Goal: Task Accomplishment & Management: Use online tool/utility

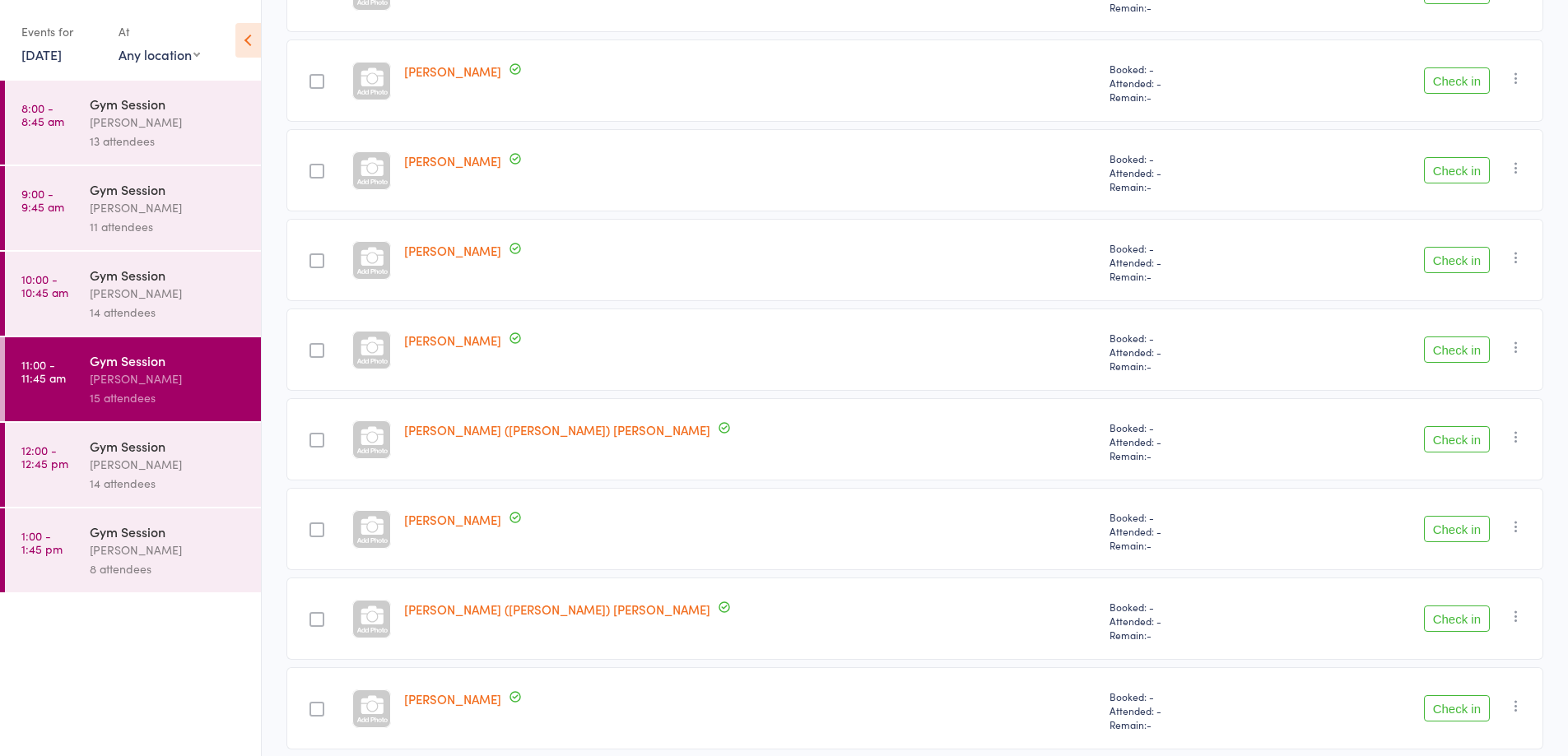
scroll to position [594, 0]
click at [1463, 737] on div "Check in Check in Send message Add Note Add Task Add Flag Remove Mark absent" at bounding box center [1413, 706] width 261 height 82
click at [1467, 707] on button "Check in" at bounding box center [1457, 706] width 66 height 26
click at [1457, 617] on button "Check in" at bounding box center [1457, 615] width 66 height 26
click at [1463, 83] on button "Check in" at bounding box center [1457, 78] width 66 height 26
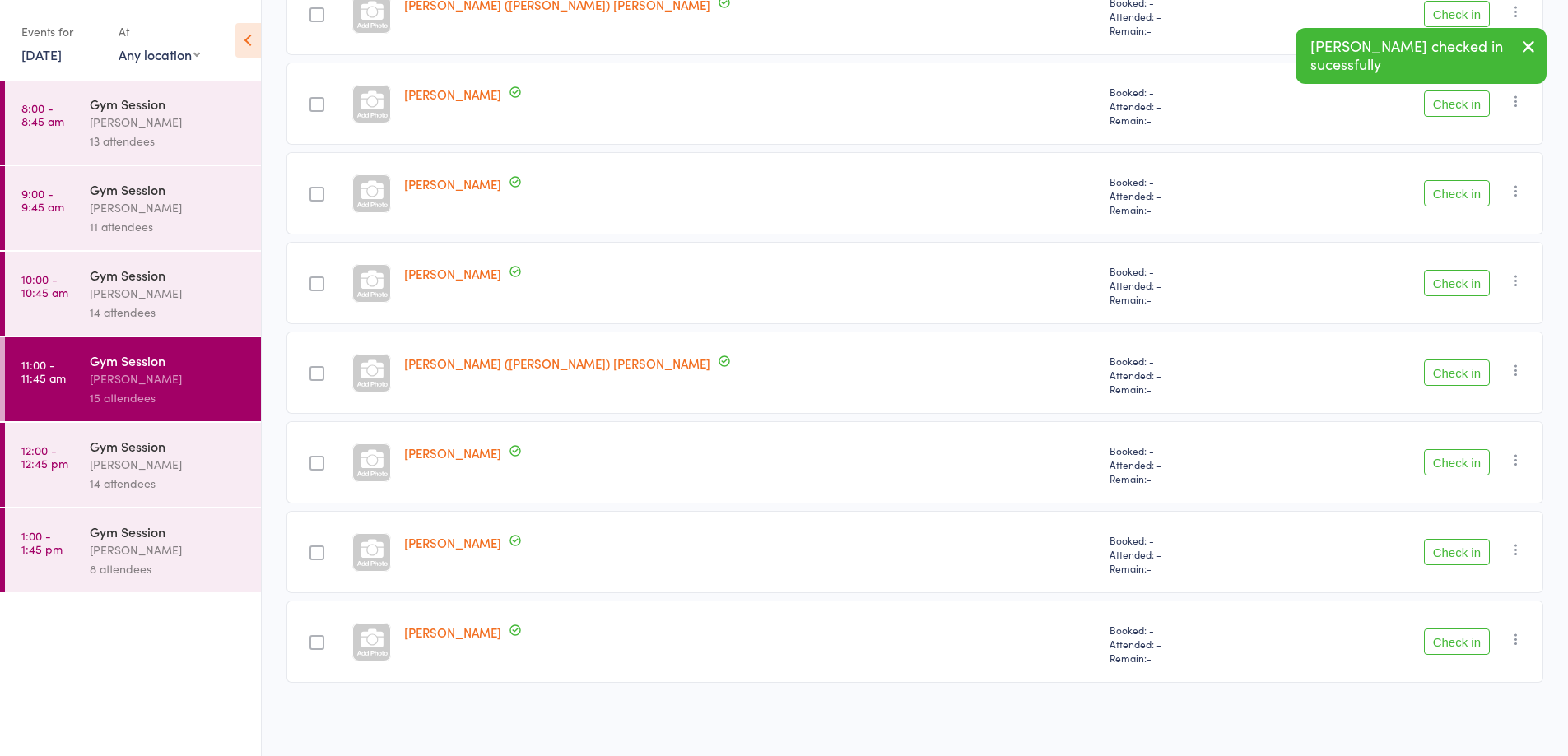
scroll to position [569, 0]
click at [1528, 49] on icon "button" at bounding box center [1528, 46] width 19 height 20
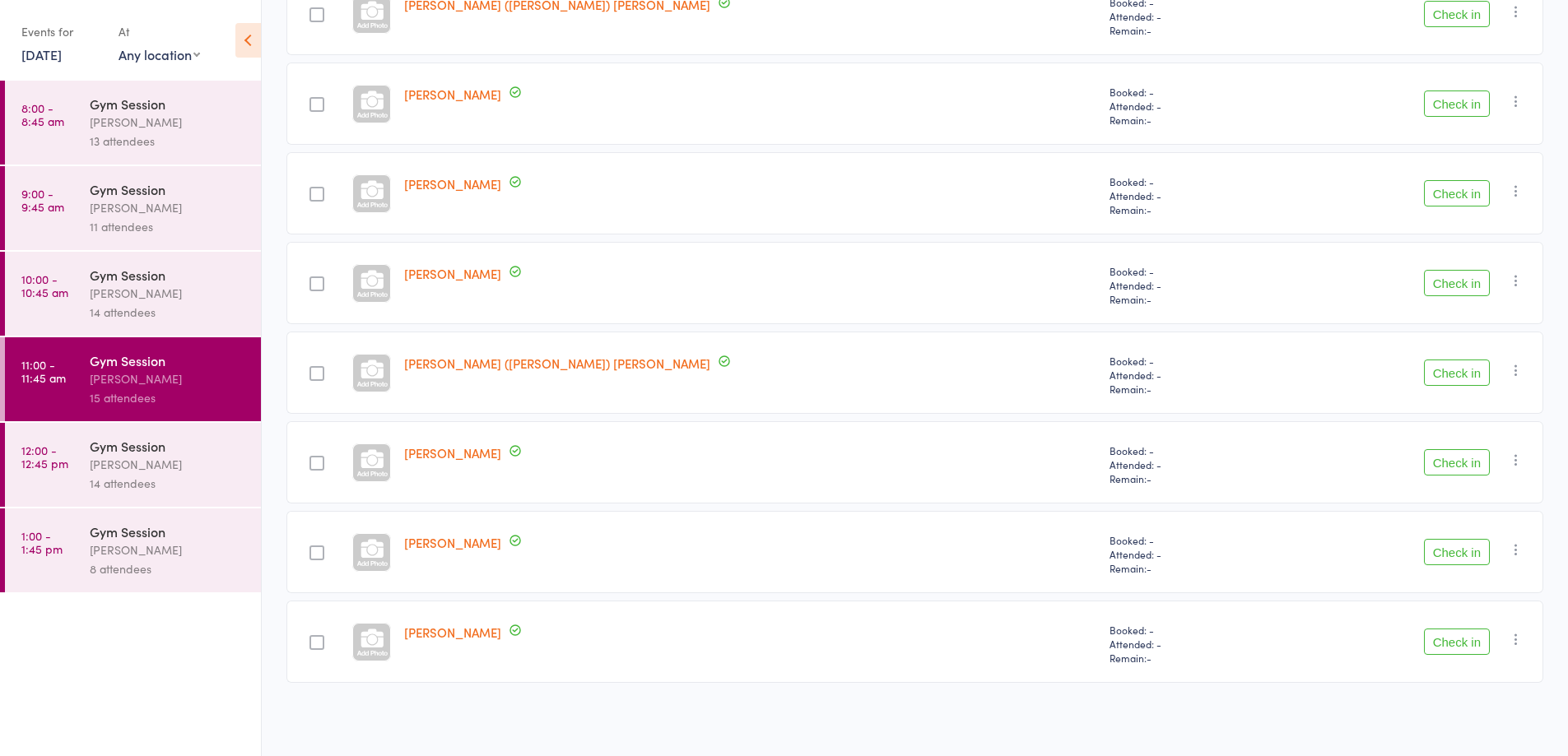
click at [1534, 49] on div "Check in Check in Send message Add Note Add Task Add Flag Remove Mark absent" at bounding box center [1413, 14] width 261 height 82
click at [1474, 13] on button "Check in" at bounding box center [1457, 14] width 66 height 26
click at [1463, 463] on button "Check in" at bounding box center [1457, 462] width 66 height 26
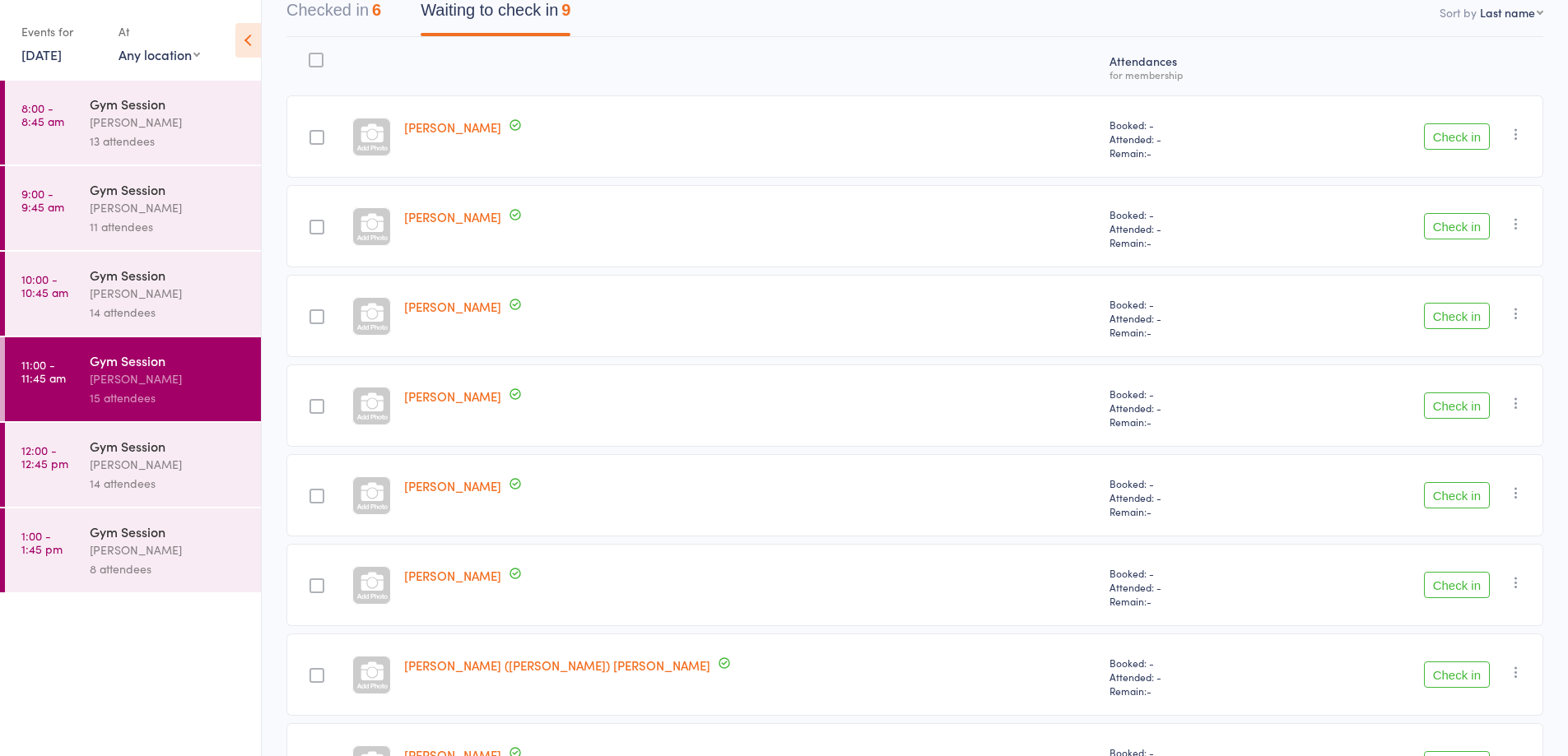
scroll to position [115, 0]
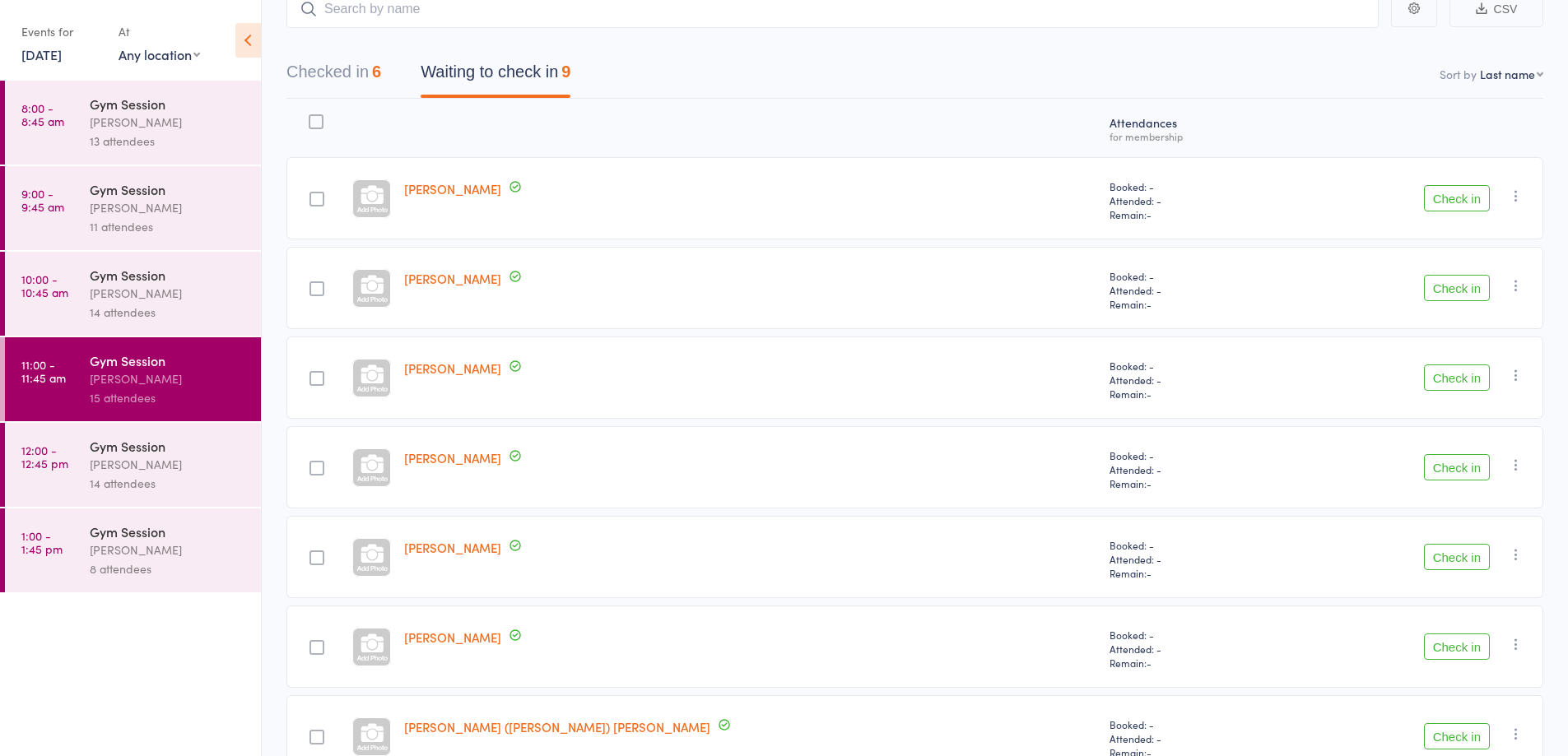
click at [1447, 286] on button "Check in" at bounding box center [1457, 287] width 66 height 26
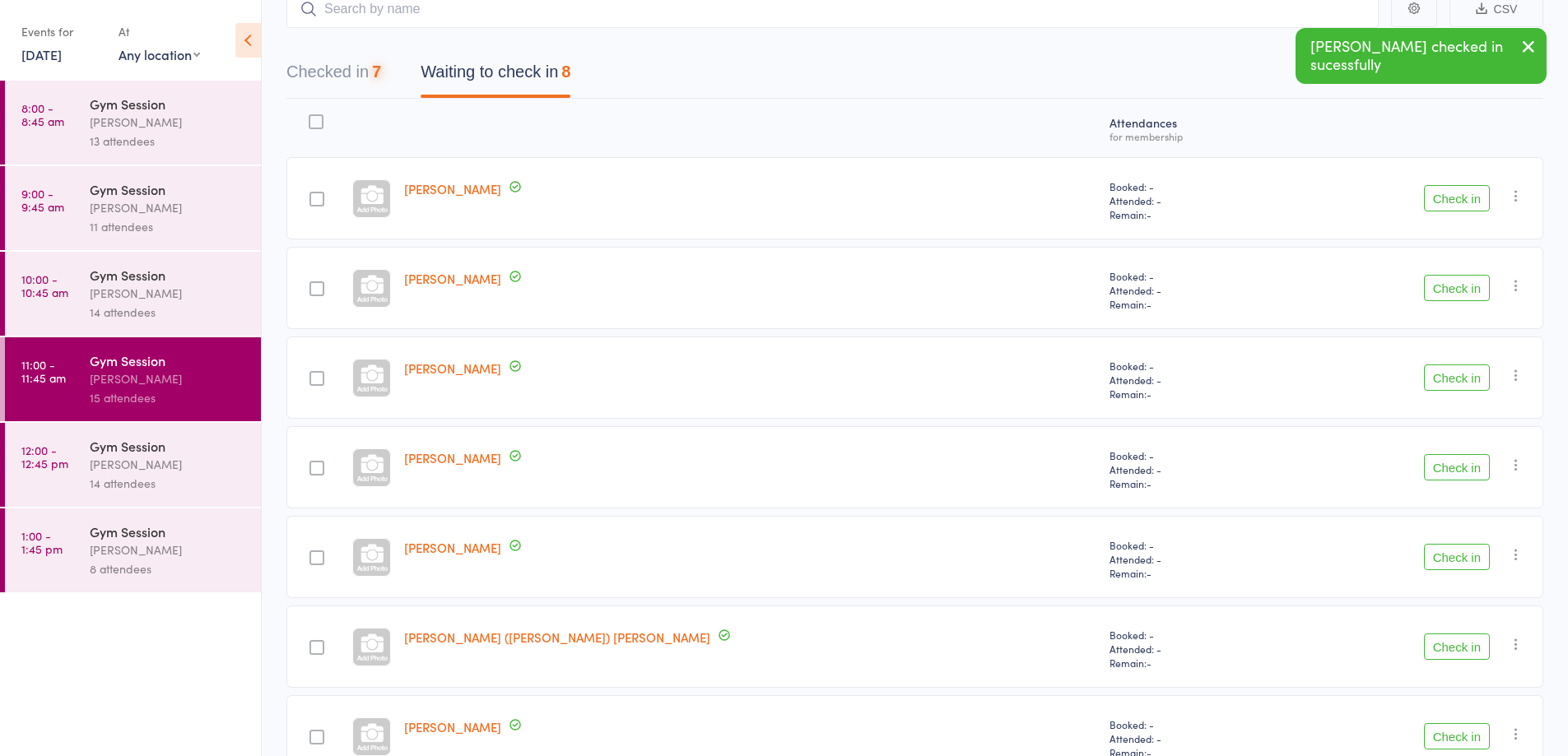
click at [1454, 291] on button "Check in" at bounding box center [1457, 287] width 66 height 26
click at [1451, 288] on button "Check in" at bounding box center [1457, 287] width 66 height 26
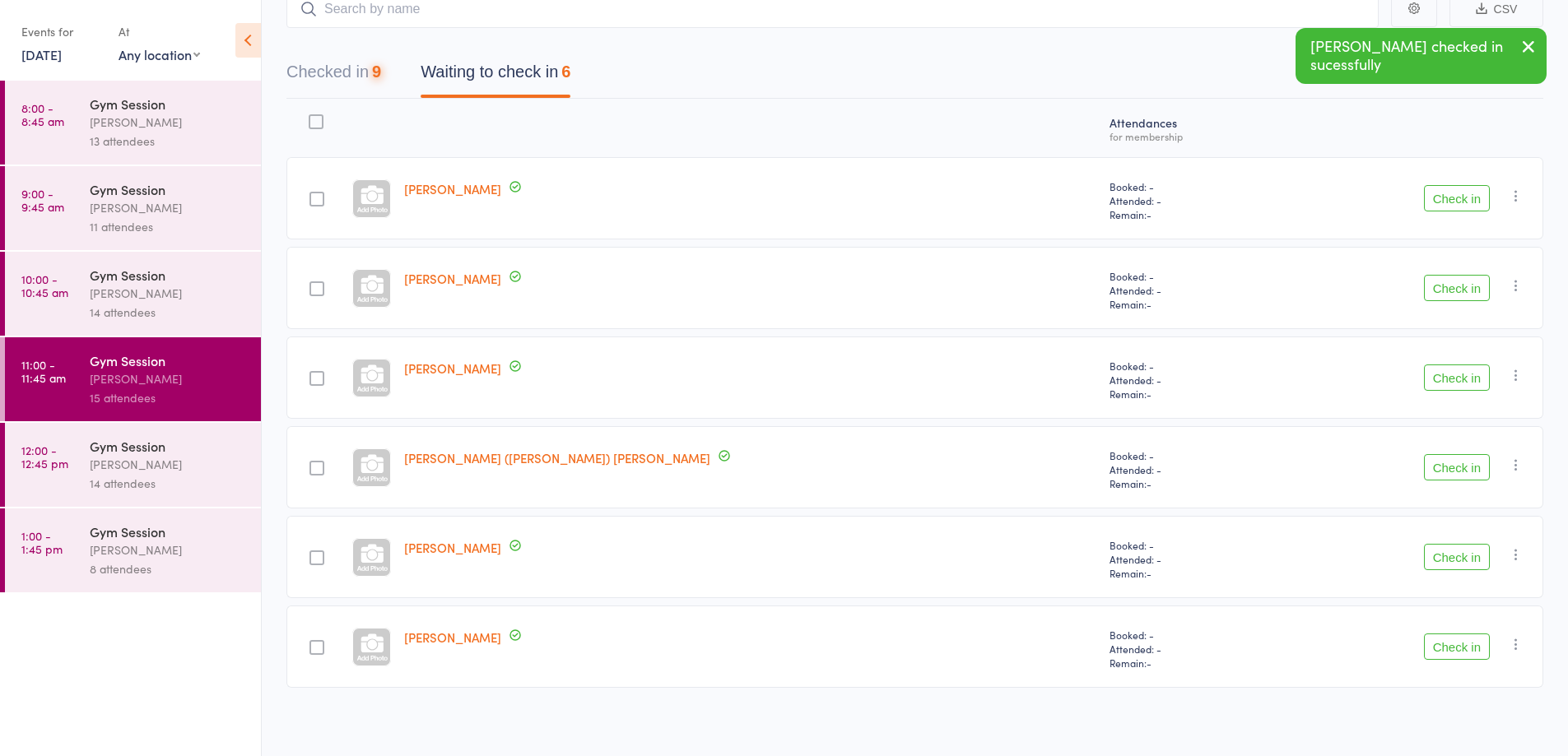
click at [1468, 284] on button "Check in" at bounding box center [1457, 287] width 66 height 26
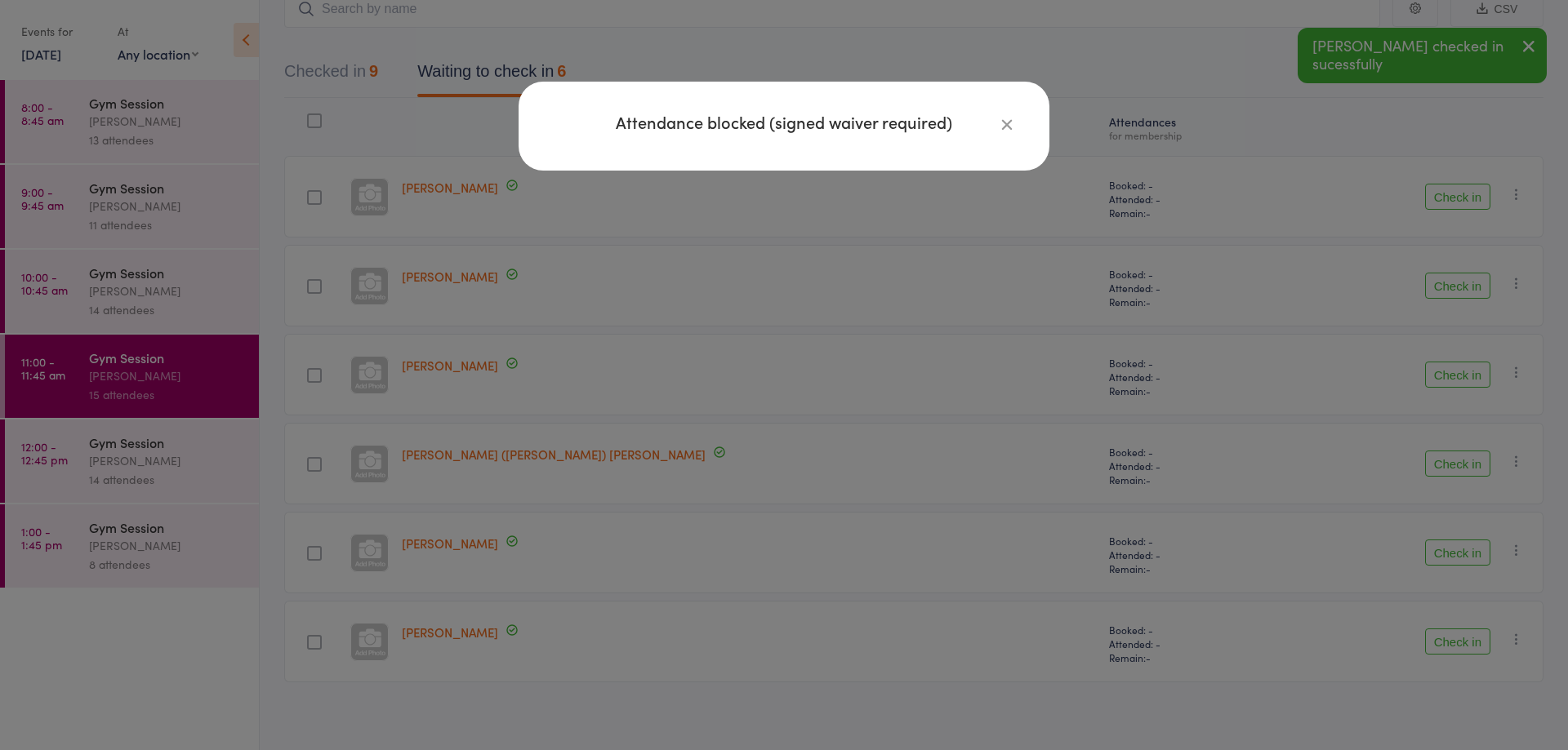
click at [1011, 132] on icon "button" at bounding box center [1006, 124] width 18 height 18
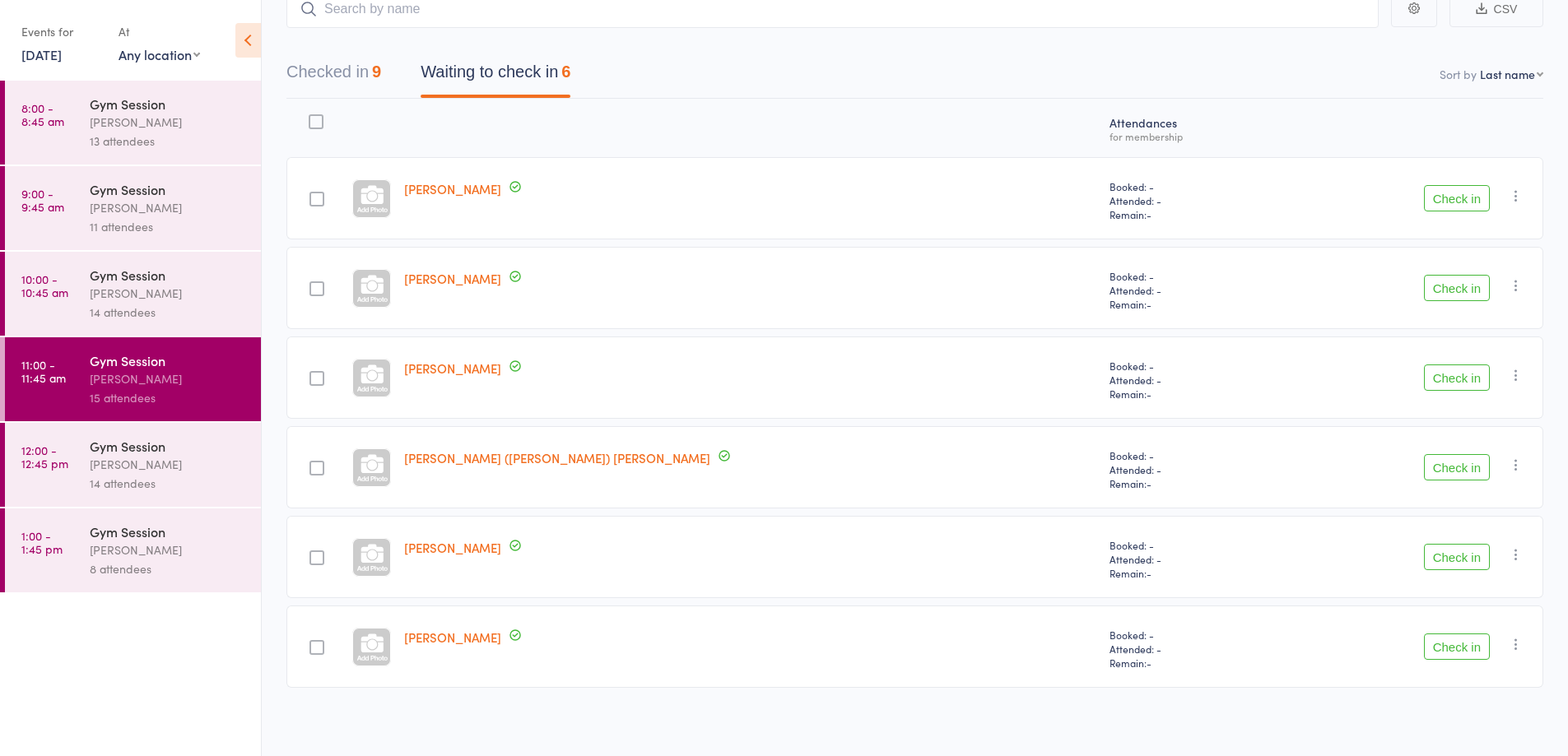
click at [1449, 380] on button "Check in" at bounding box center [1457, 378] width 66 height 26
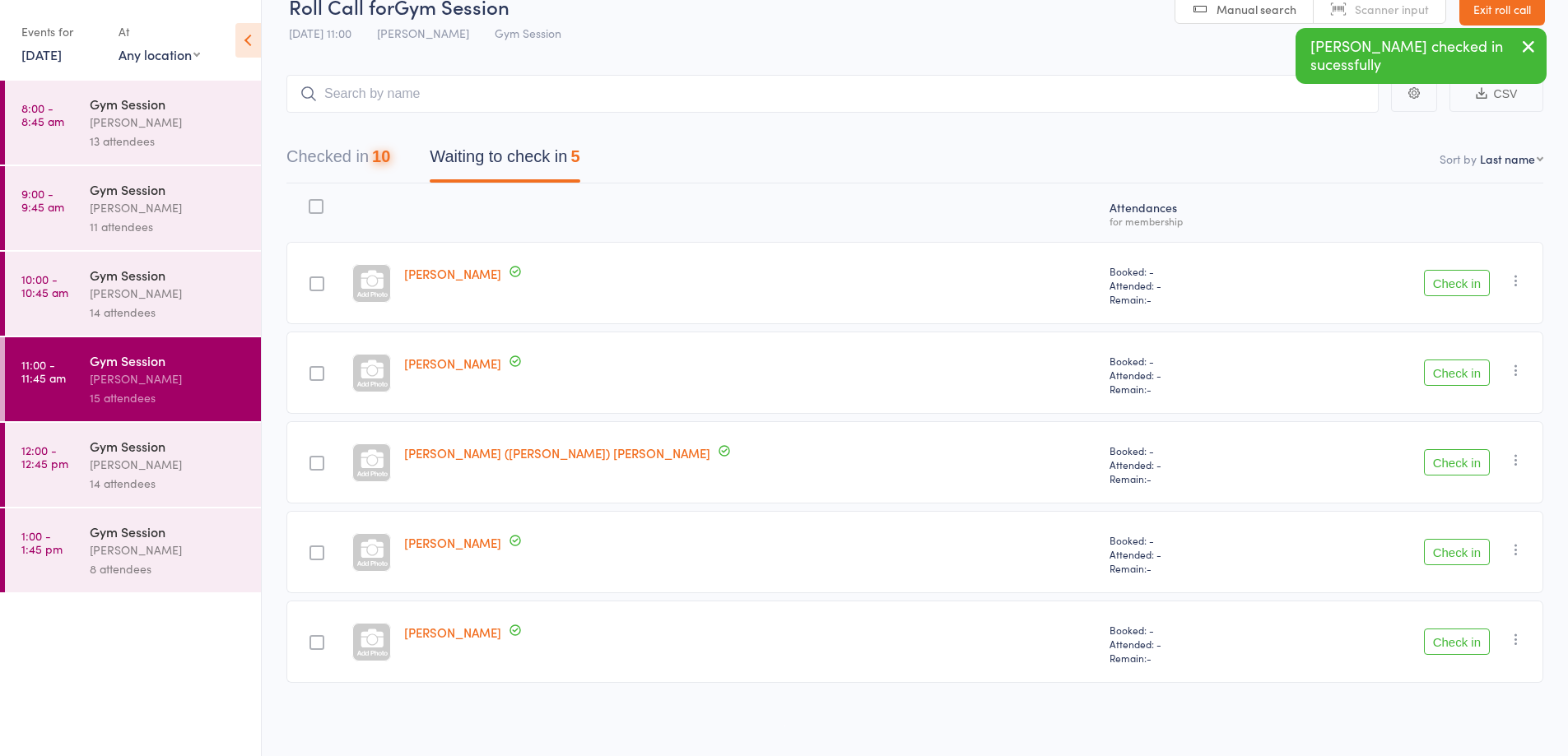
scroll to position [30, 0]
click at [1441, 469] on button "Check in" at bounding box center [1457, 462] width 66 height 26
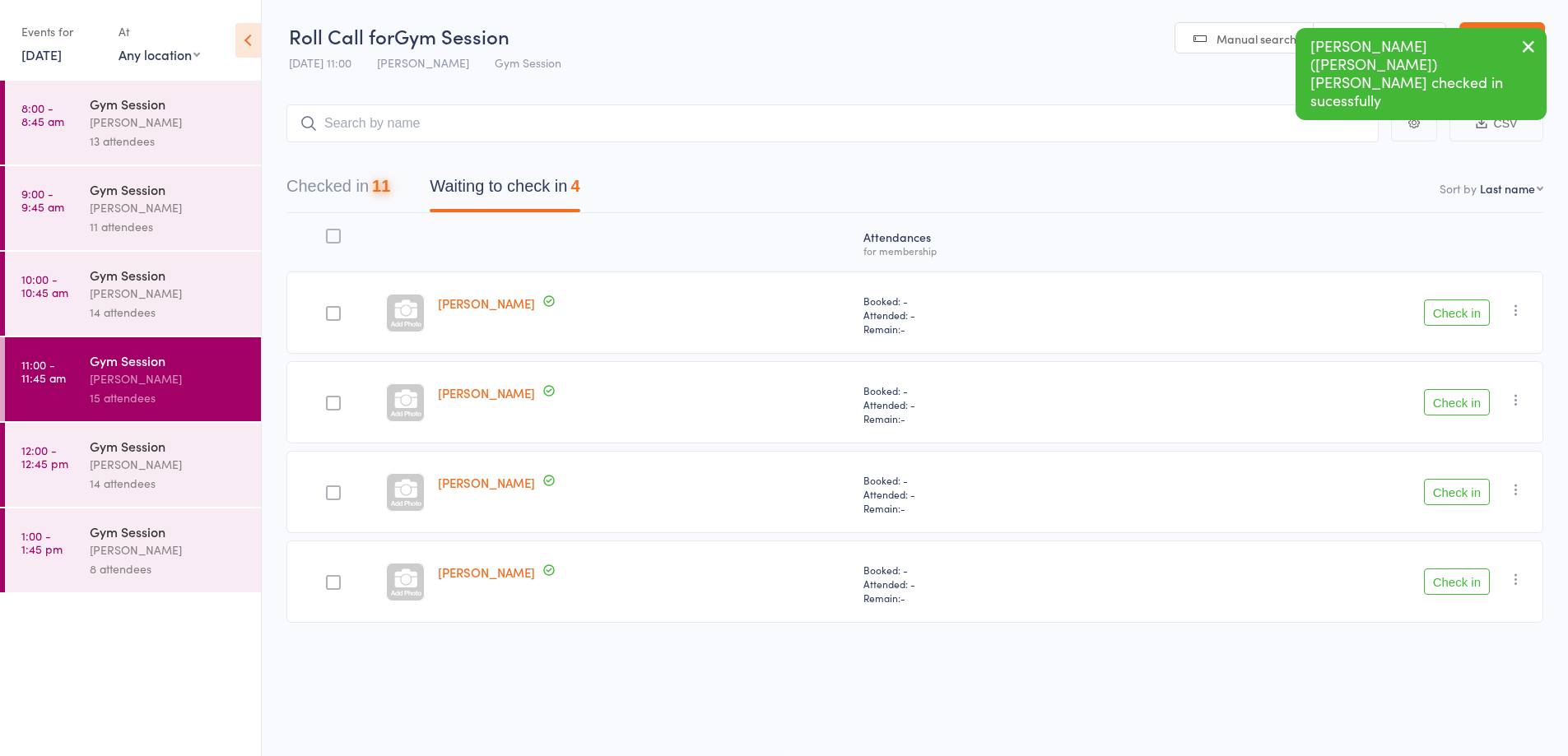
scroll to position [1, 0]
click at [1451, 494] on button "Check in" at bounding box center [1457, 491] width 66 height 26
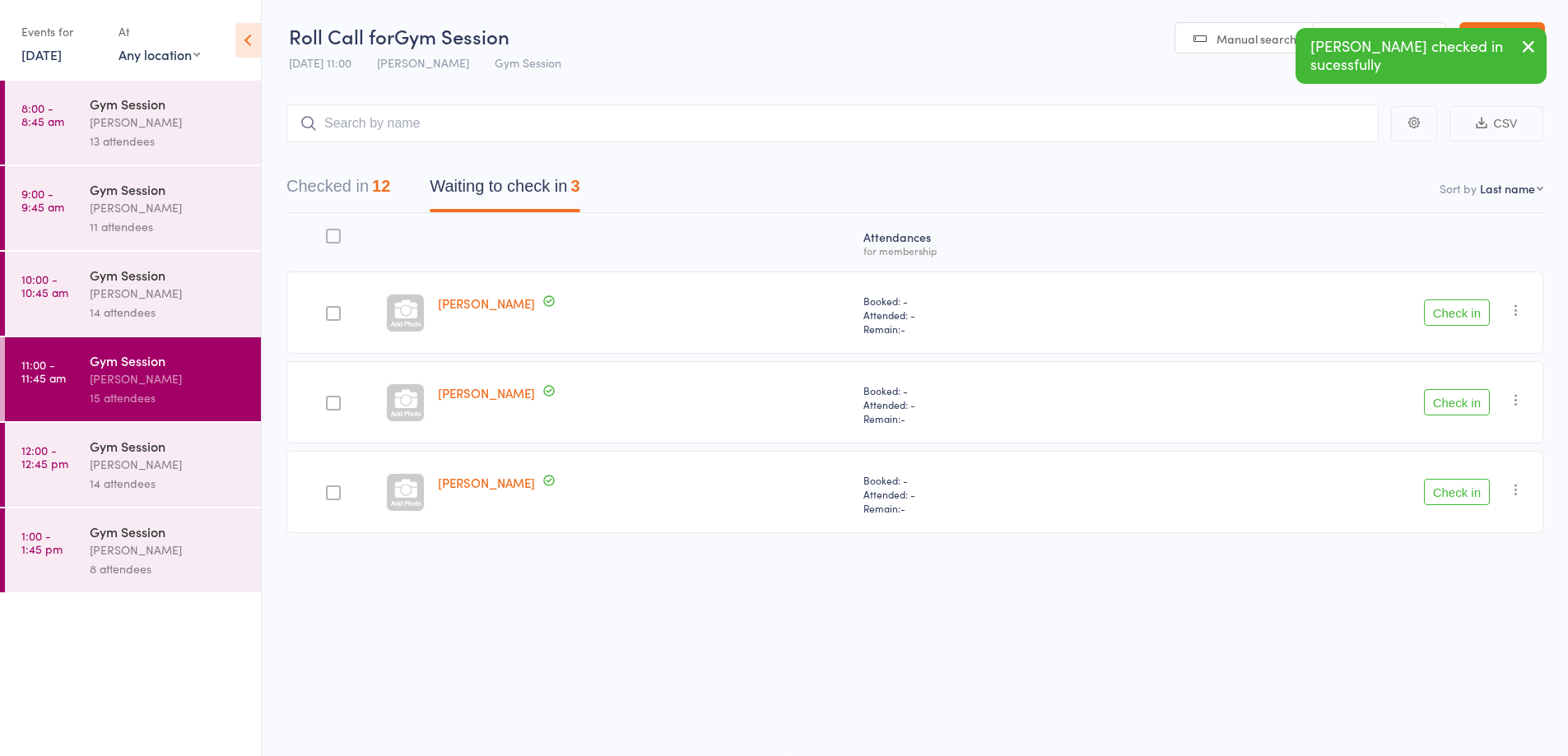
click at [1455, 504] on button "Check in" at bounding box center [1457, 491] width 66 height 26
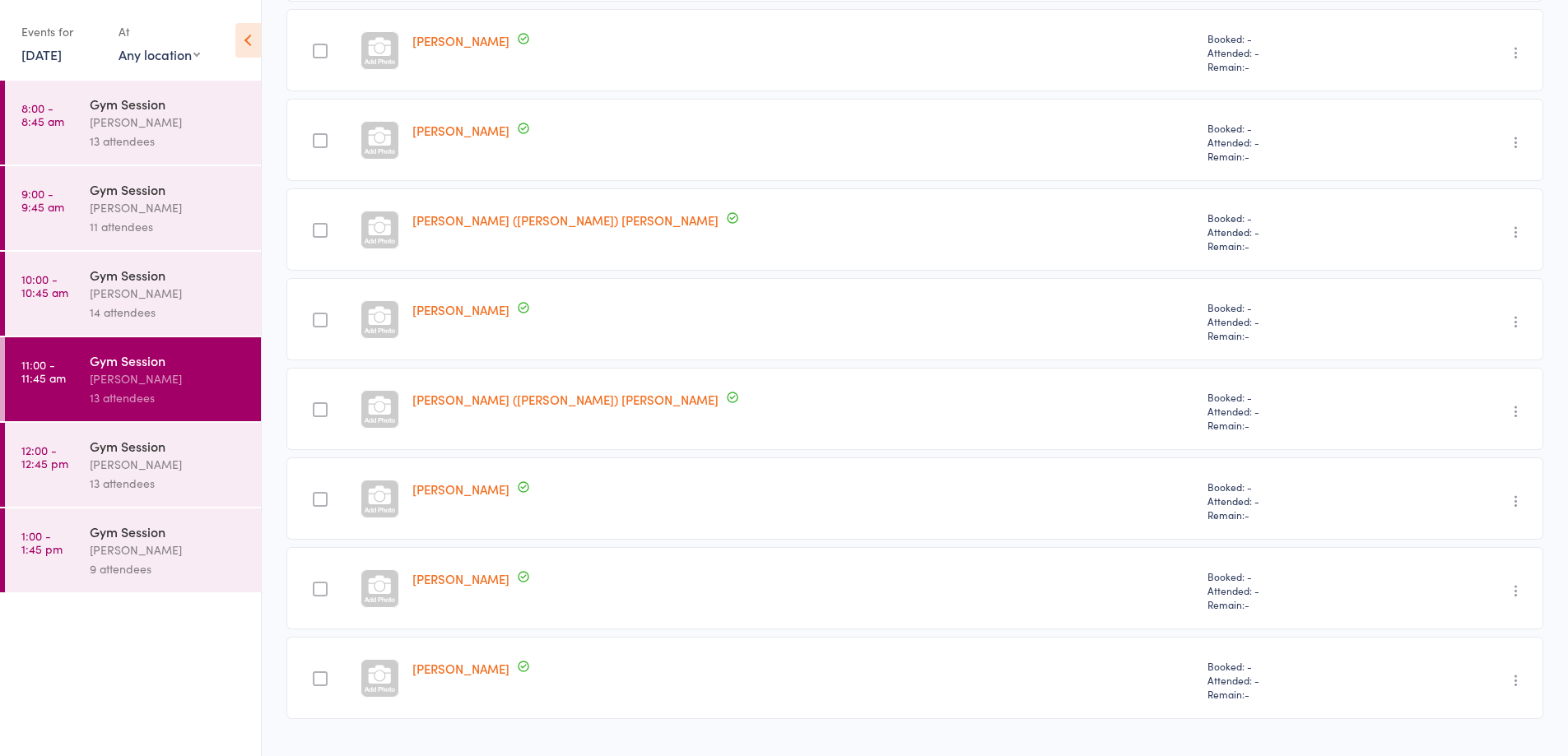
scroll to position [748, 0]
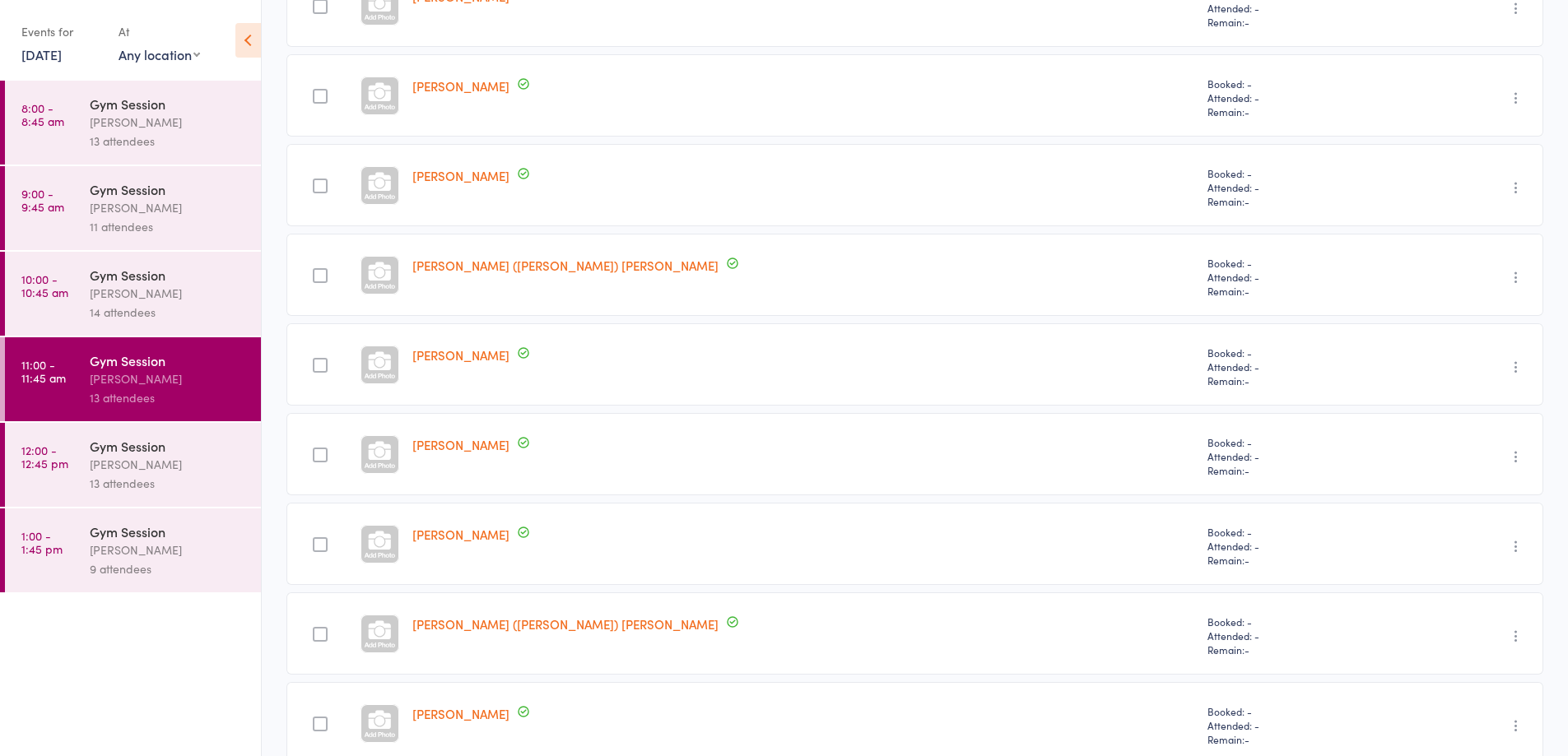
click at [186, 480] on div "13 attendees" at bounding box center [168, 483] width 157 height 19
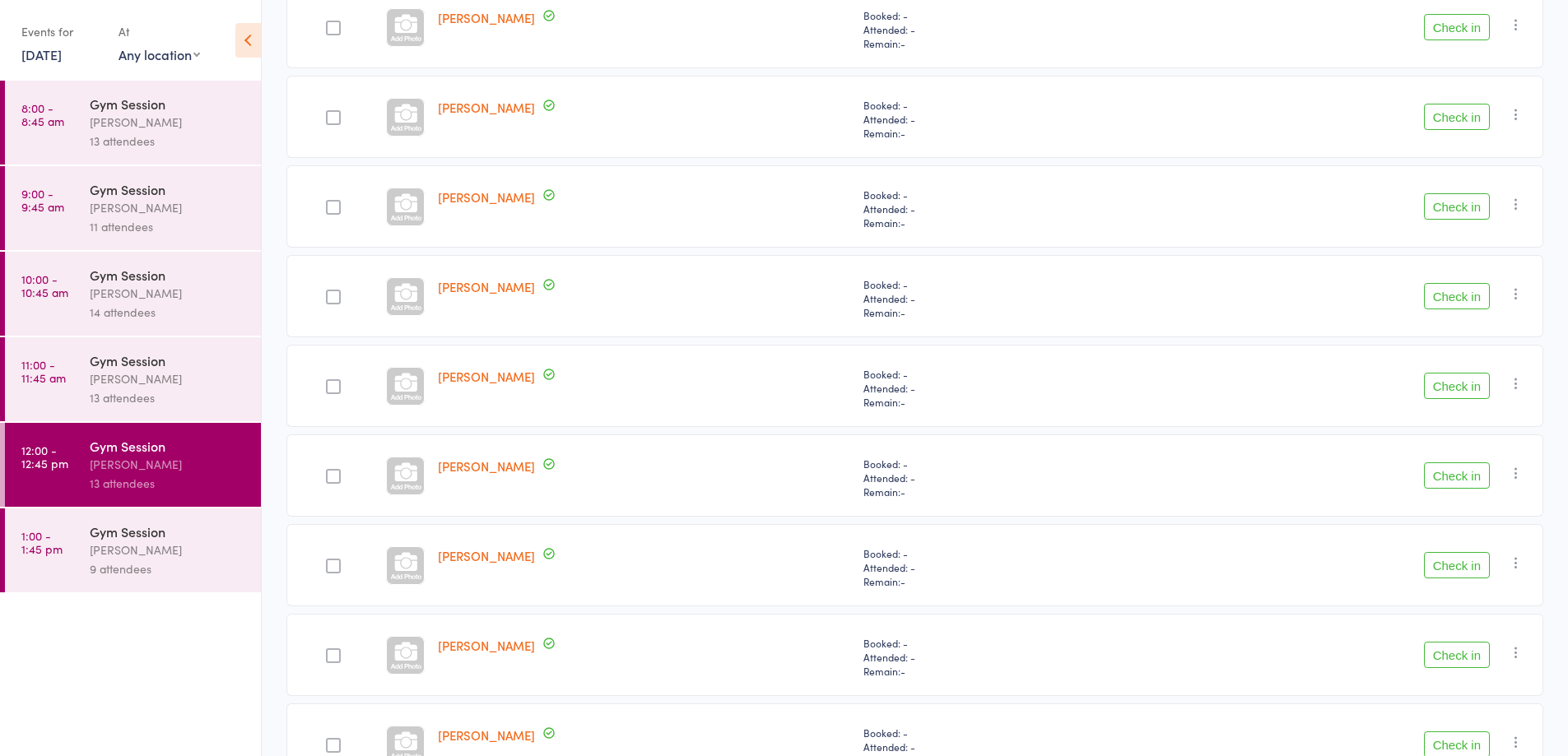
scroll to position [376, 0]
click at [1452, 209] on button "Check in" at bounding box center [1457, 207] width 66 height 26
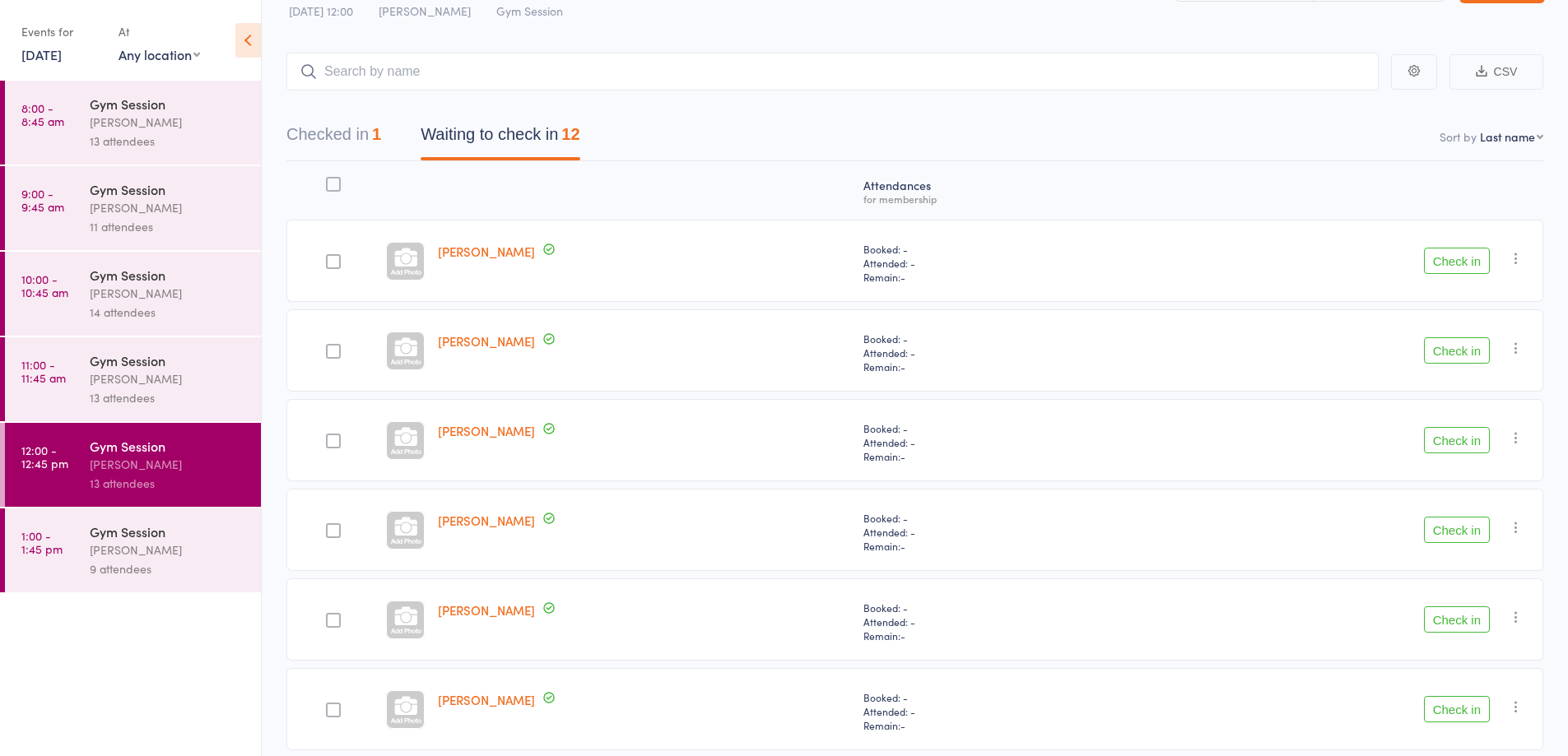
scroll to position [0, 0]
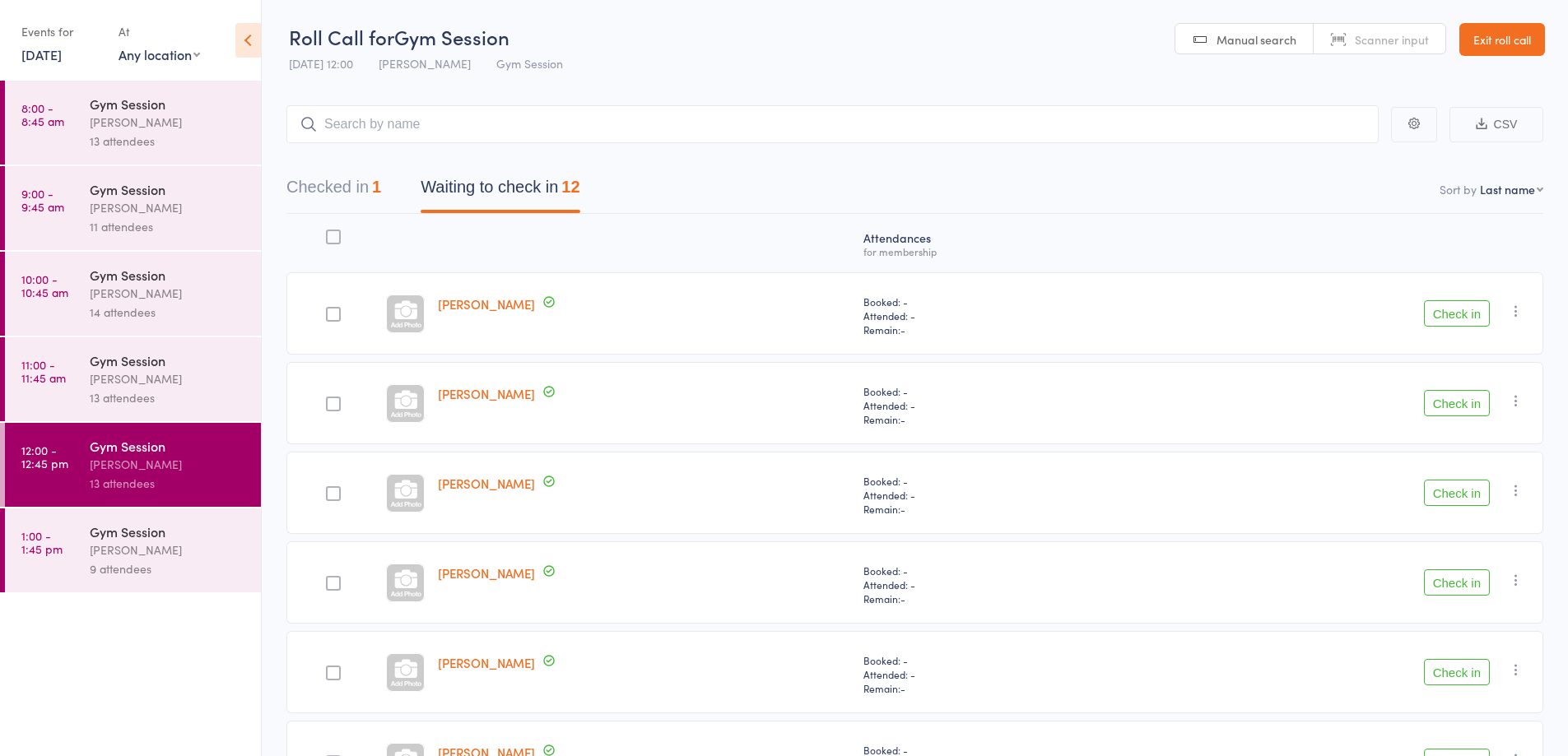
click at [1461, 496] on button "Check in" at bounding box center [1457, 492] width 66 height 26
click at [1460, 672] on button "Check in" at bounding box center [1457, 672] width 66 height 26
click at [1442, 493] on button "Check in" at bounding box center [1457, 492] width 66 height 26
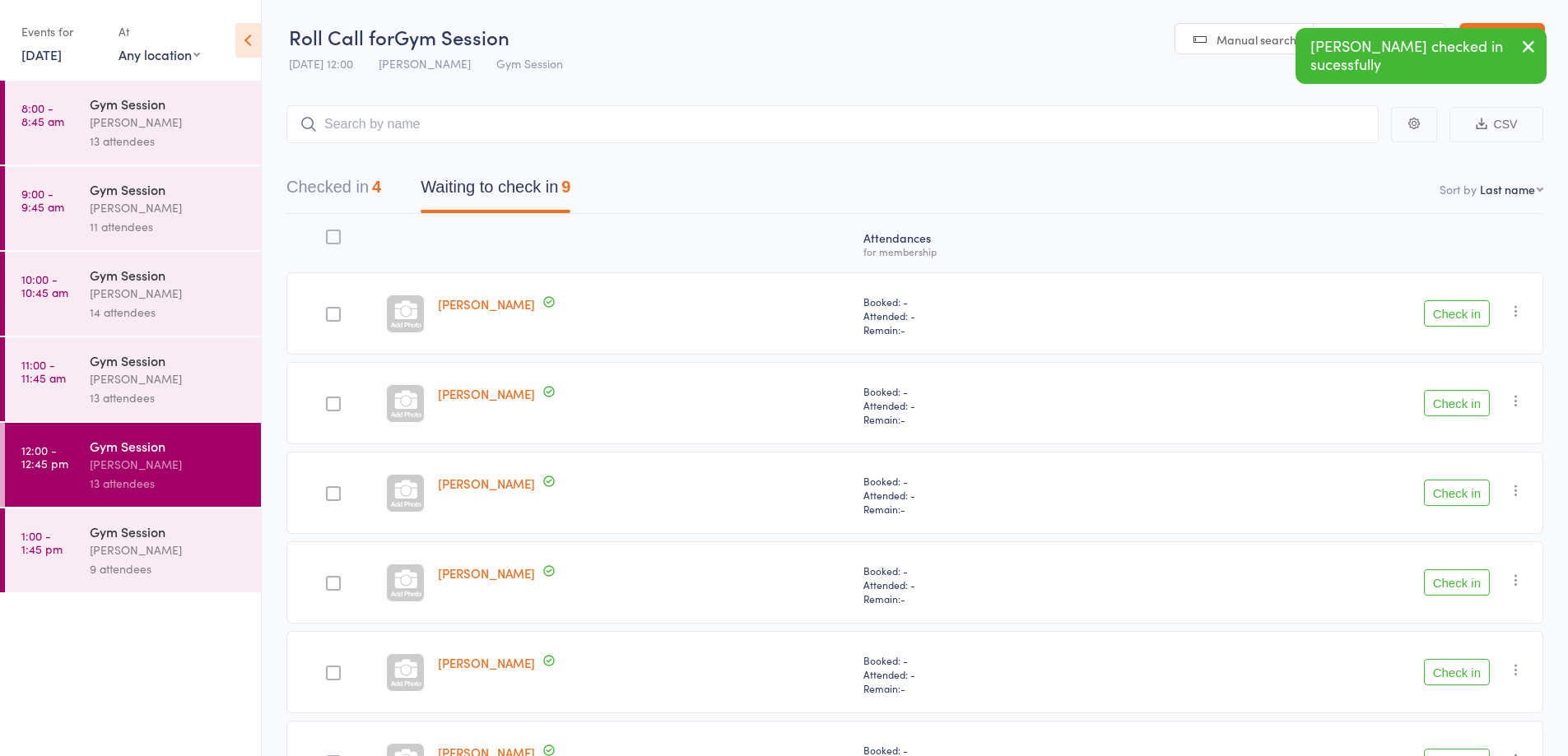
click at [1438, 487] on button "Check in" at bounding box center [1457, 492] width 66 height 26
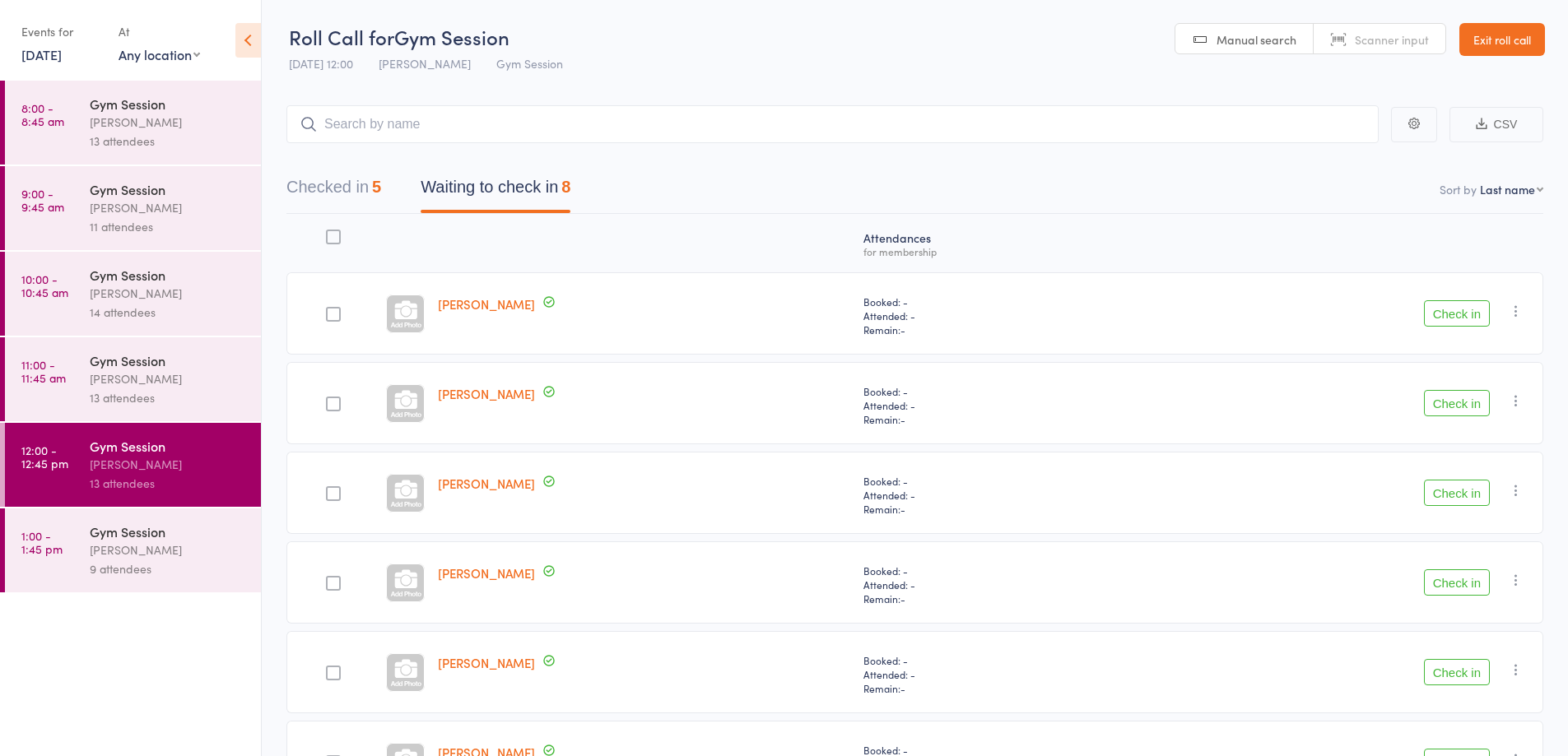
click at [1444, 314] on button "Check in" at bounding box center [1457, 312] width 66 height 26
click at [1463, 312] on button "Check in" at bounding box center [1457, 312] width 66 height 26
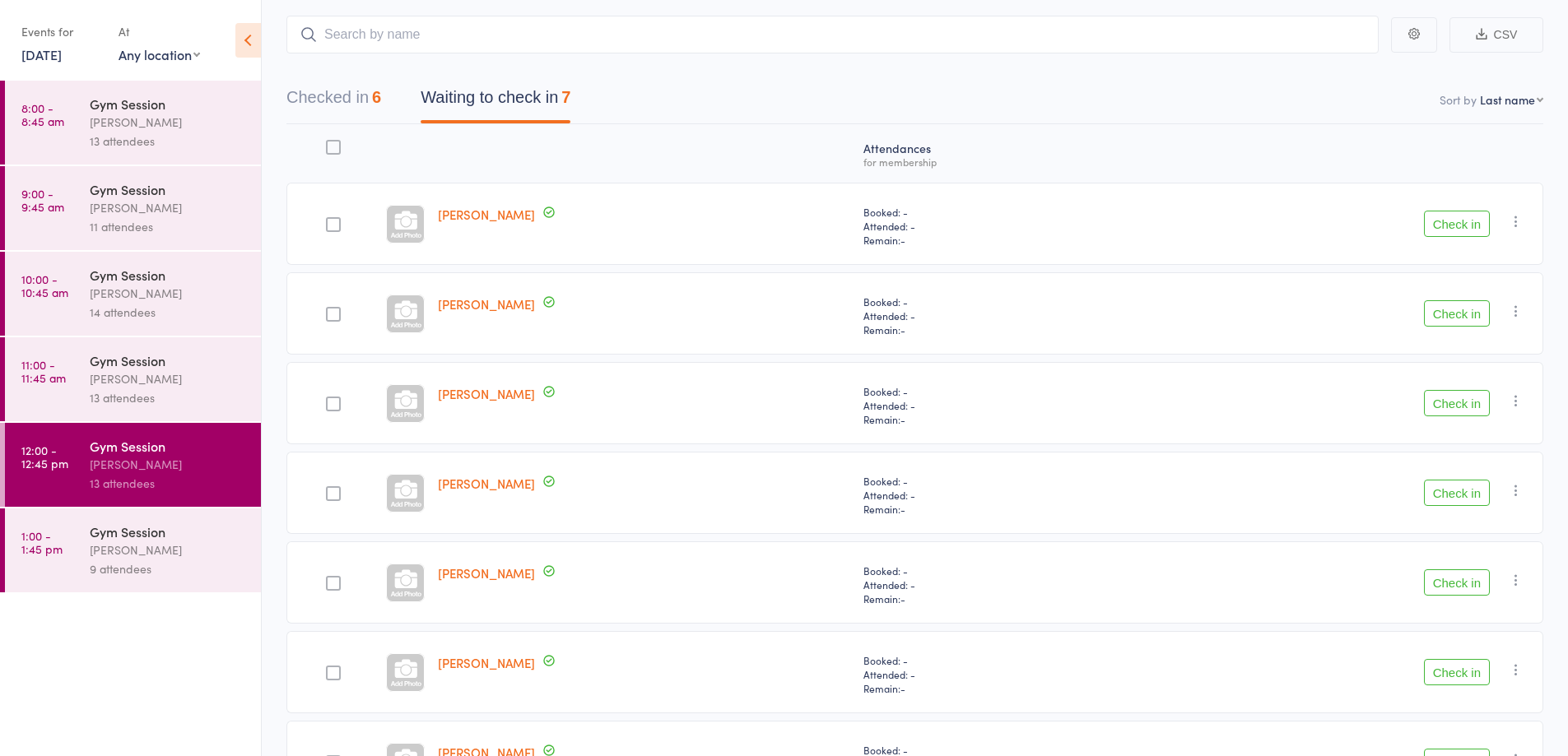
scroll to position [104, 0]
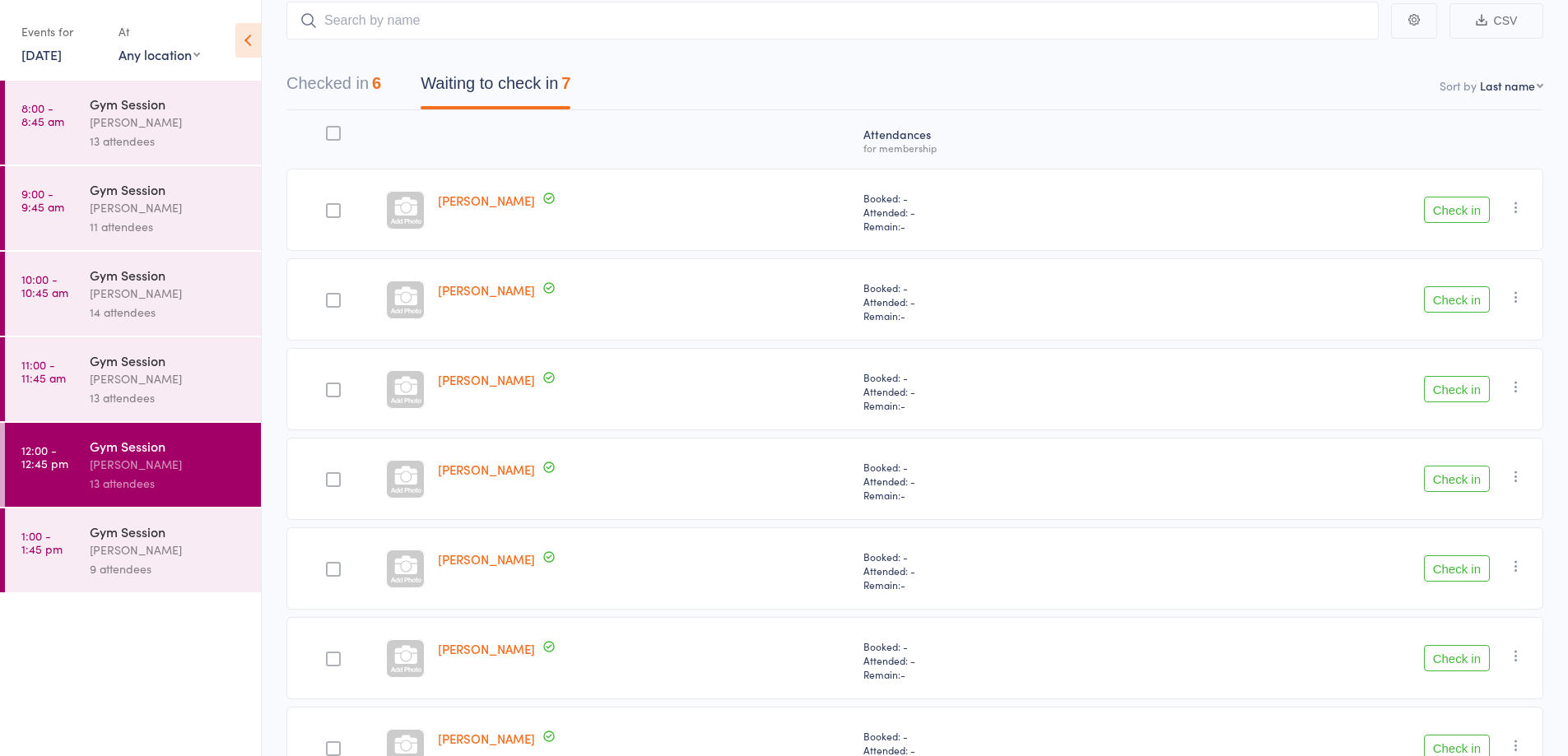
click at [1456, 210] on button "Check in" at bounding box center [1457, 210] width 66 height 26
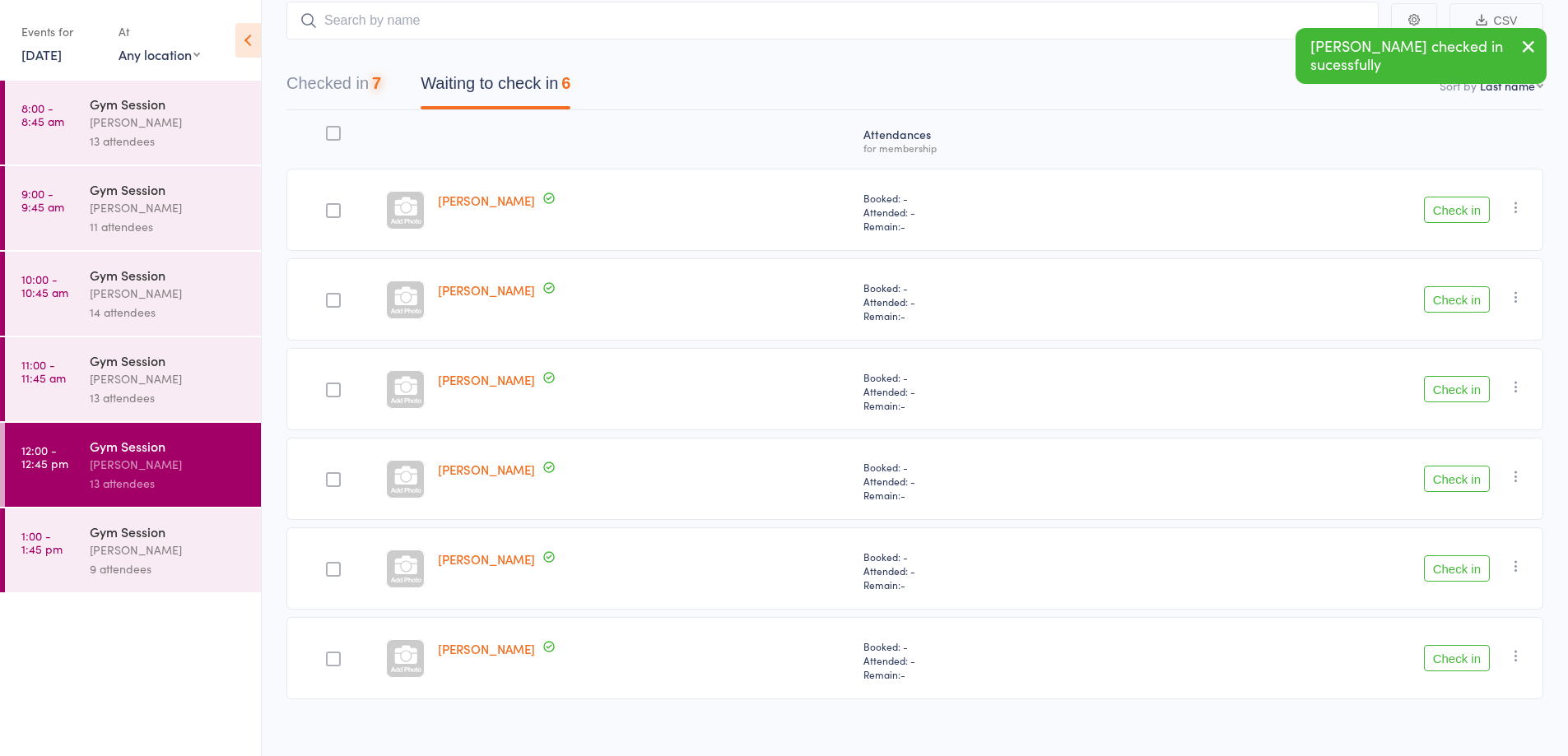
click at [1459, 216] on button "Check in" at bounding box center [1457, 210] width 66 height 26
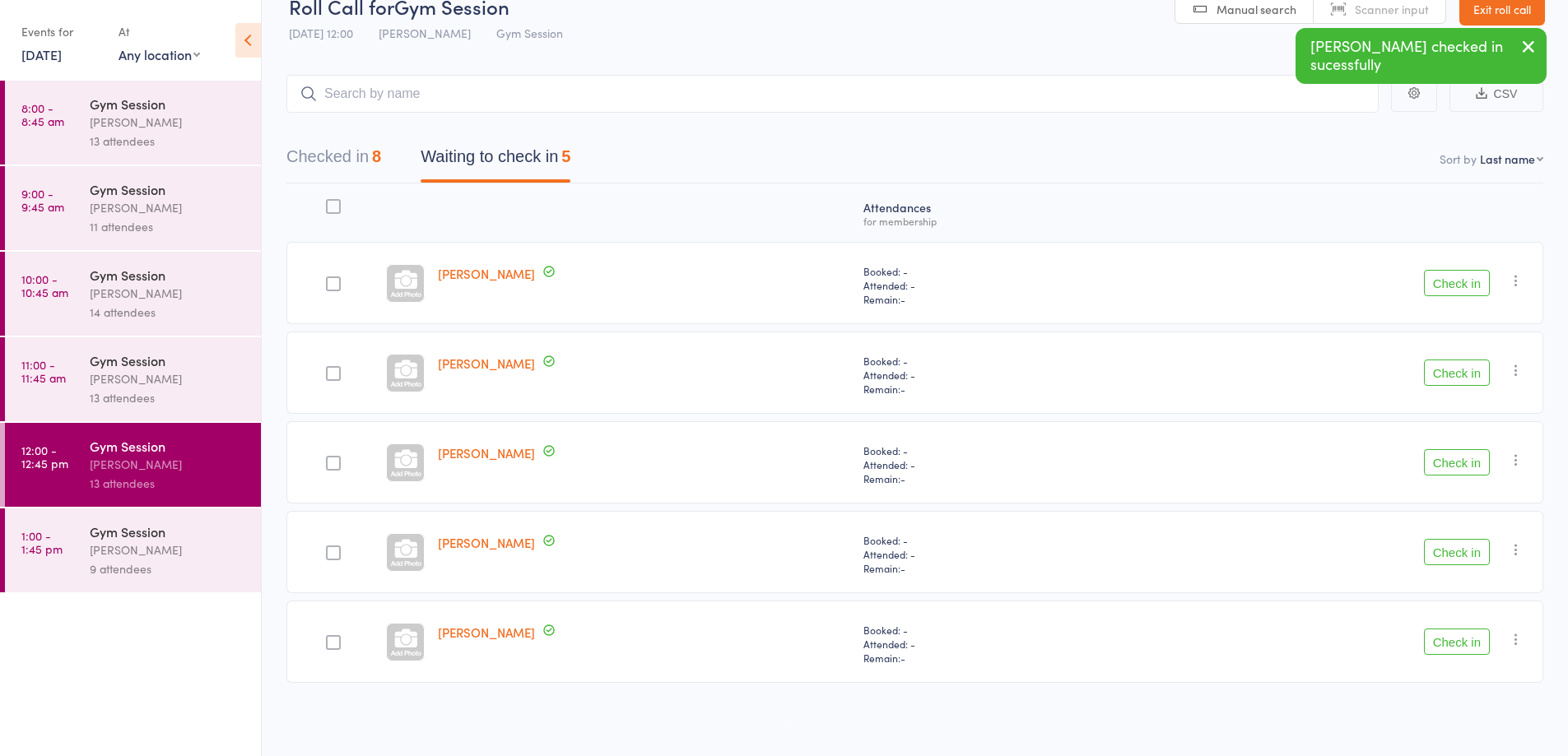
click at [1458, 281] on button "Check in" at bounding box center [1457, 282] width 66 height 26
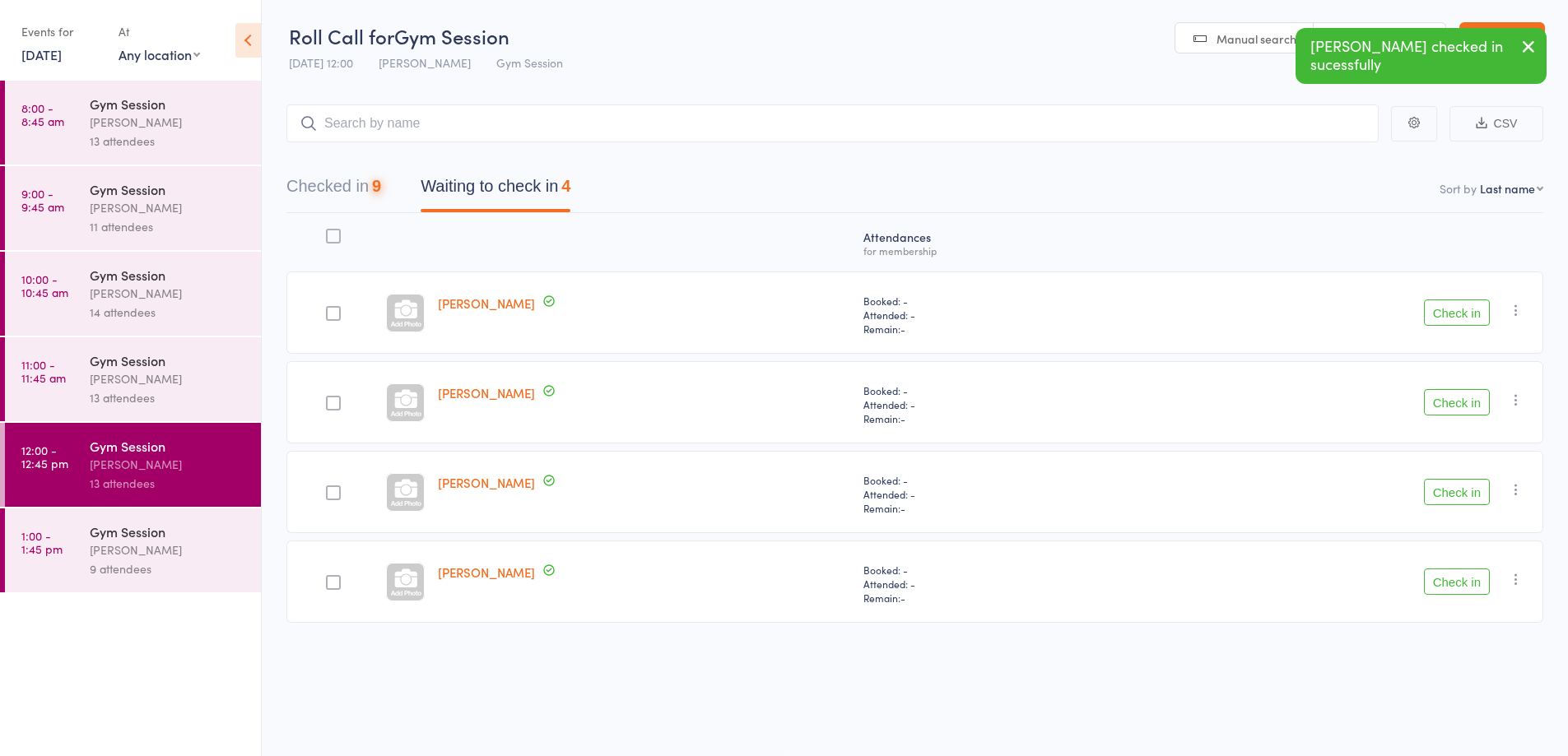
click at [1452, 315] on button "Check in" at bounding box center [1457, 312] width 66 height 26
click at [1450, 315] on button "Check in" at bounding box center [1457, 312] width 66 height 26
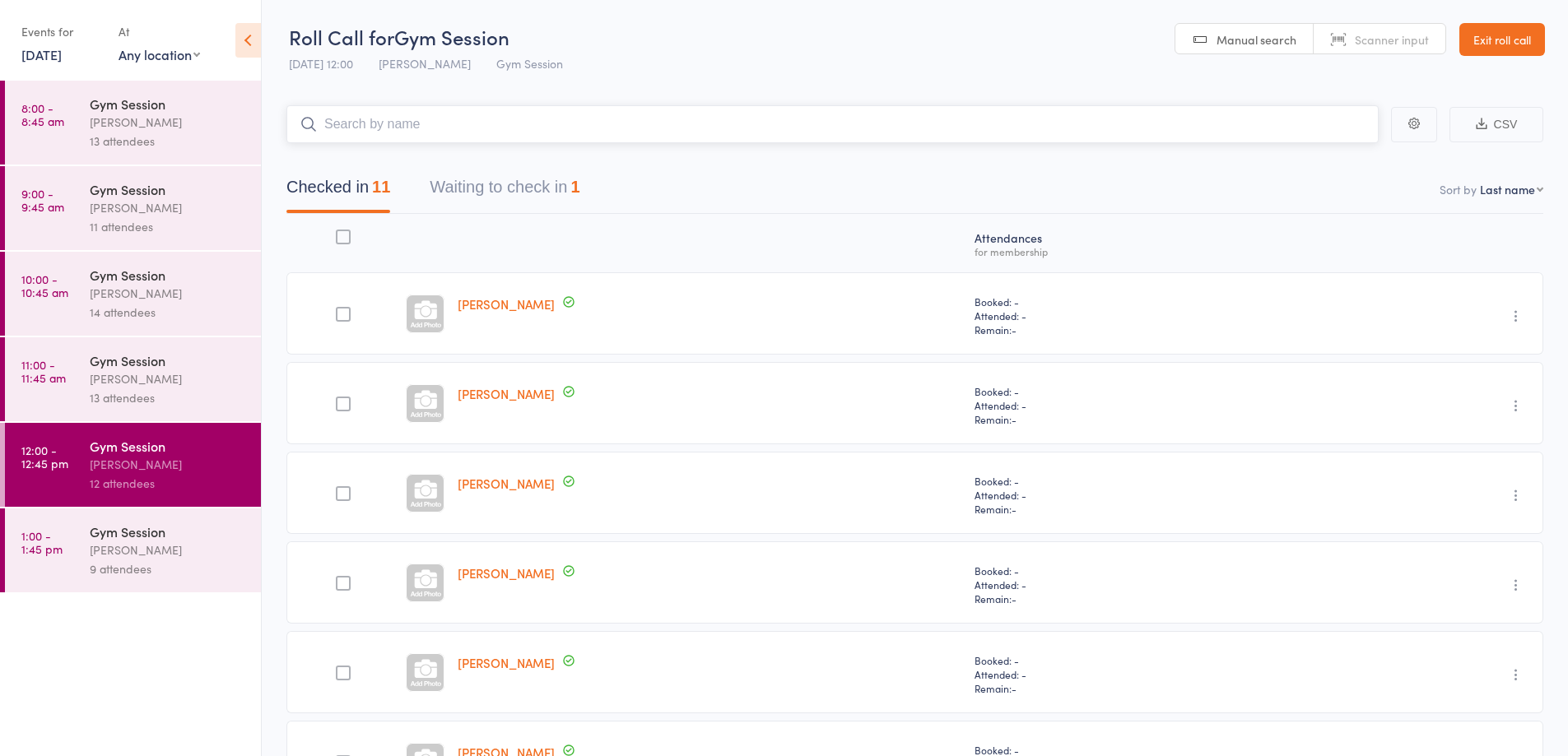
click at [519, 170] on button "Waiting to check in 1" at bounding box center [505, 191] width 150 height 44
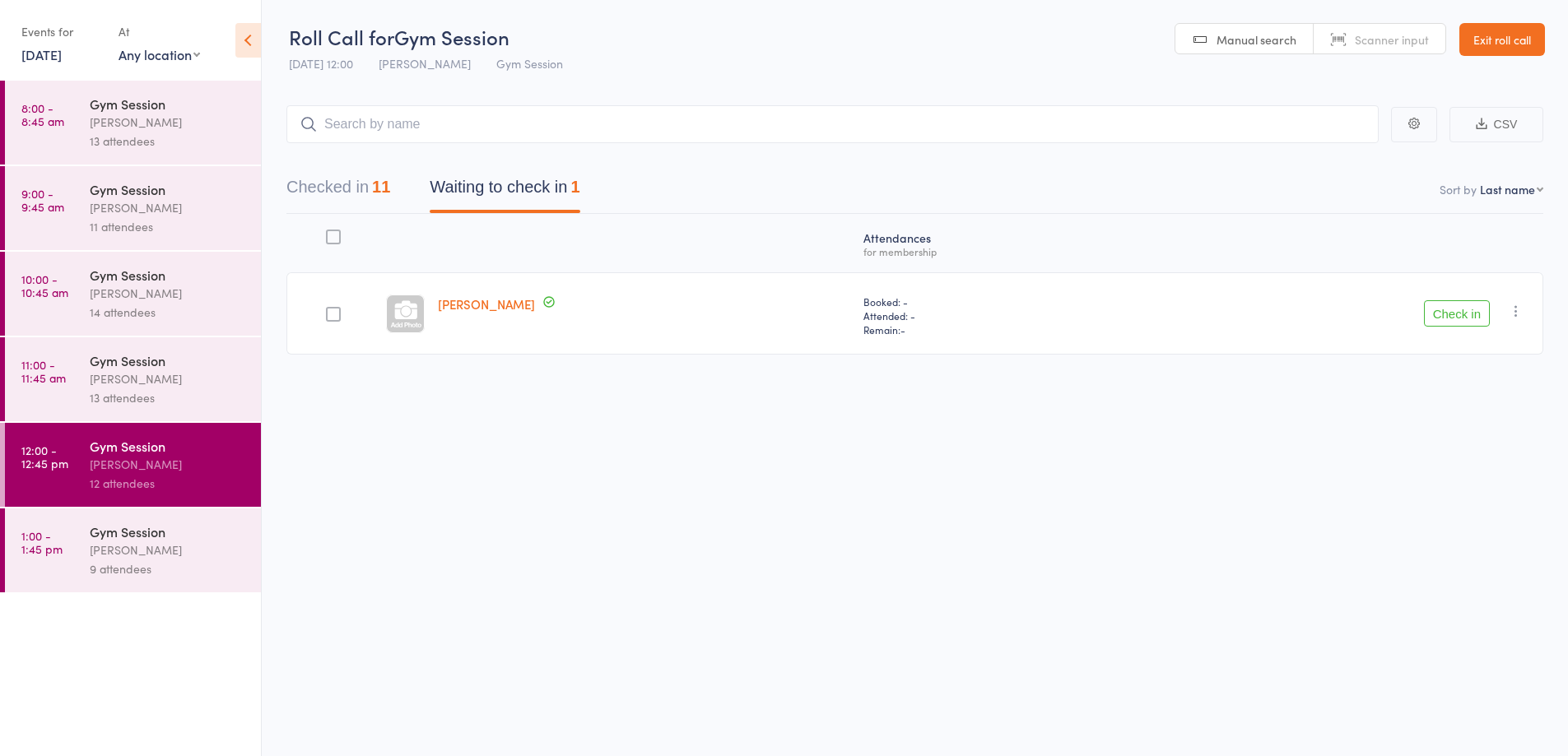
click at [143, 548] on div "[PERSON_NAME]" at bounding box center [168, 550] width 157 height 19
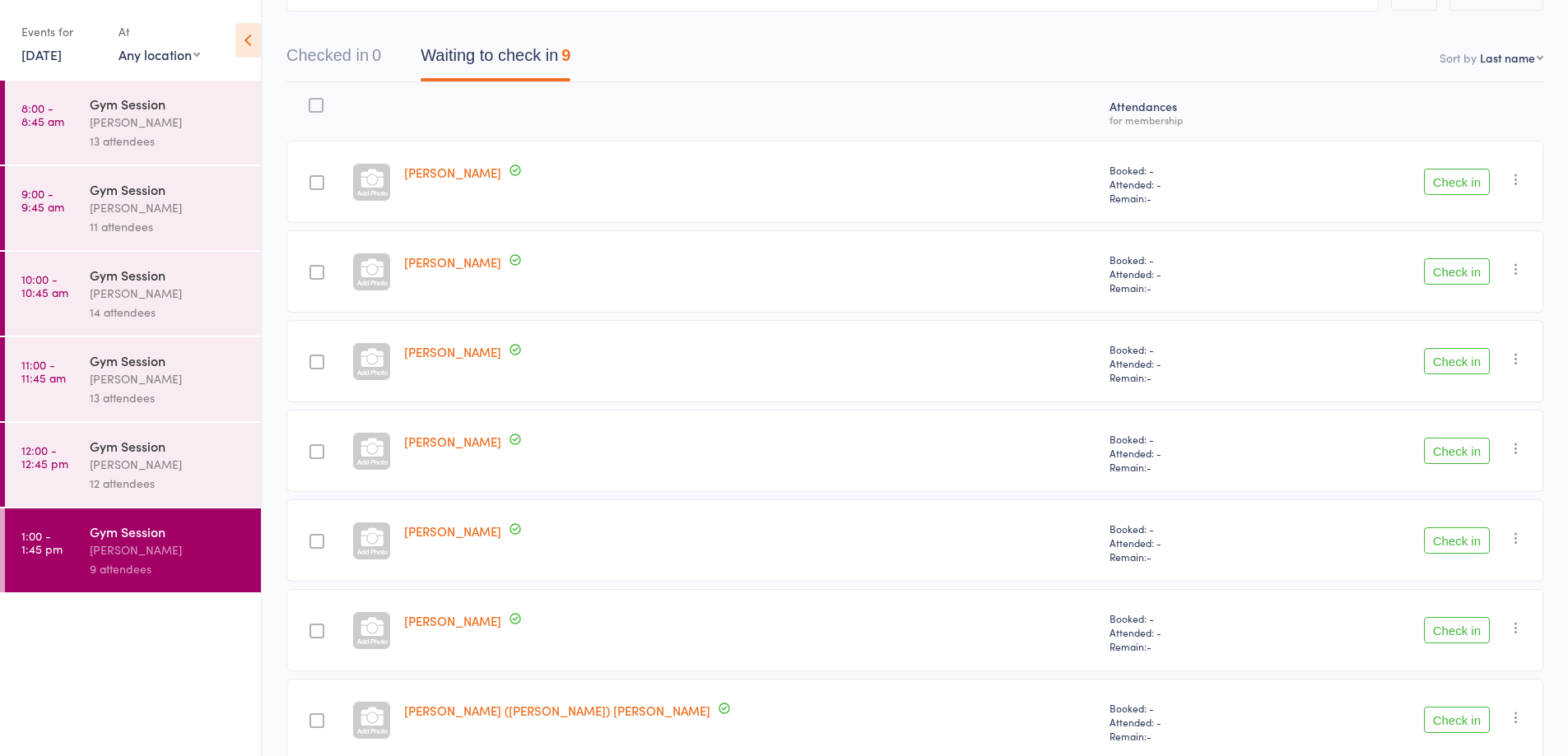
scroll to position [120, 0]
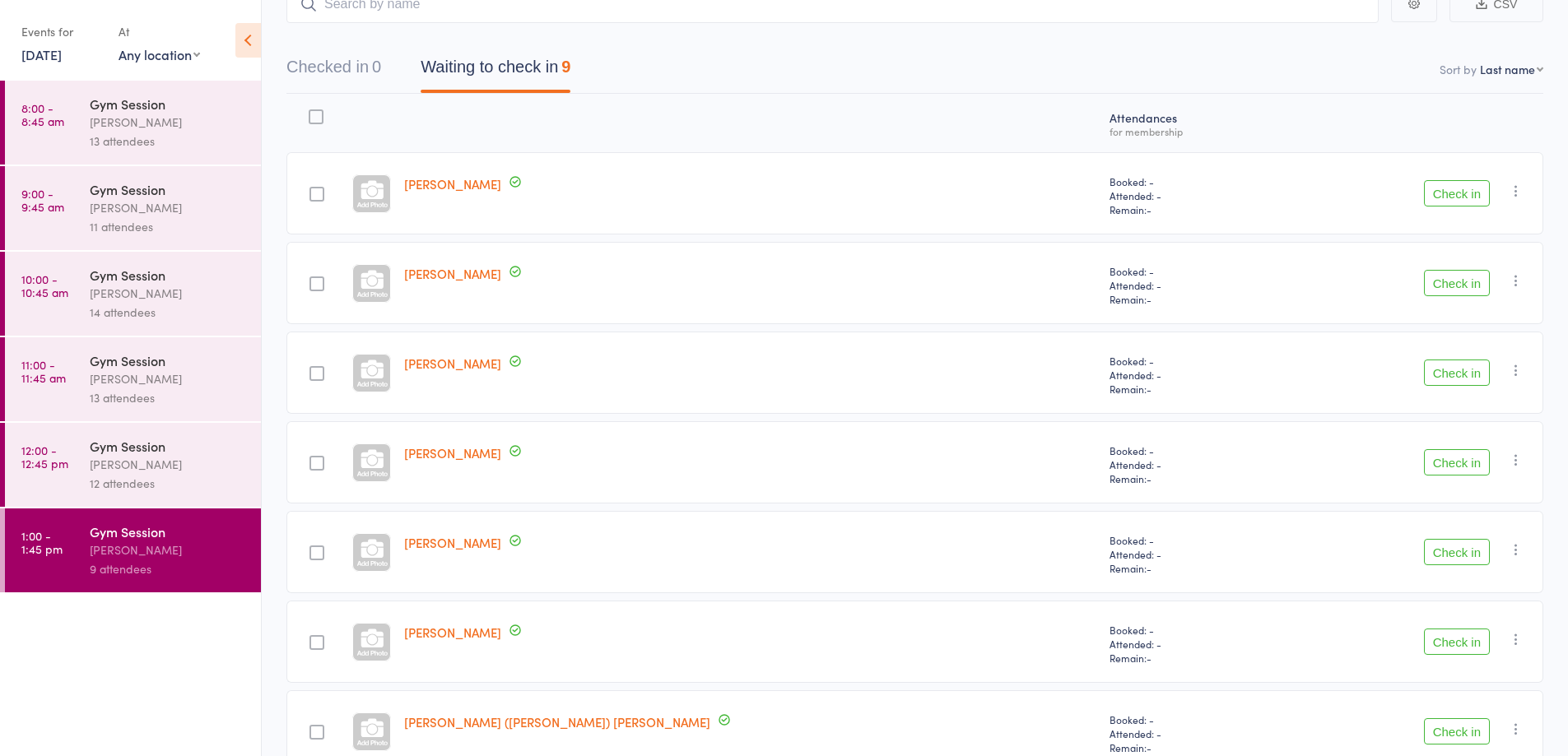
click at [1451, 733] on button "Check in" at bounding box center [1457, 731] width 66 height 26
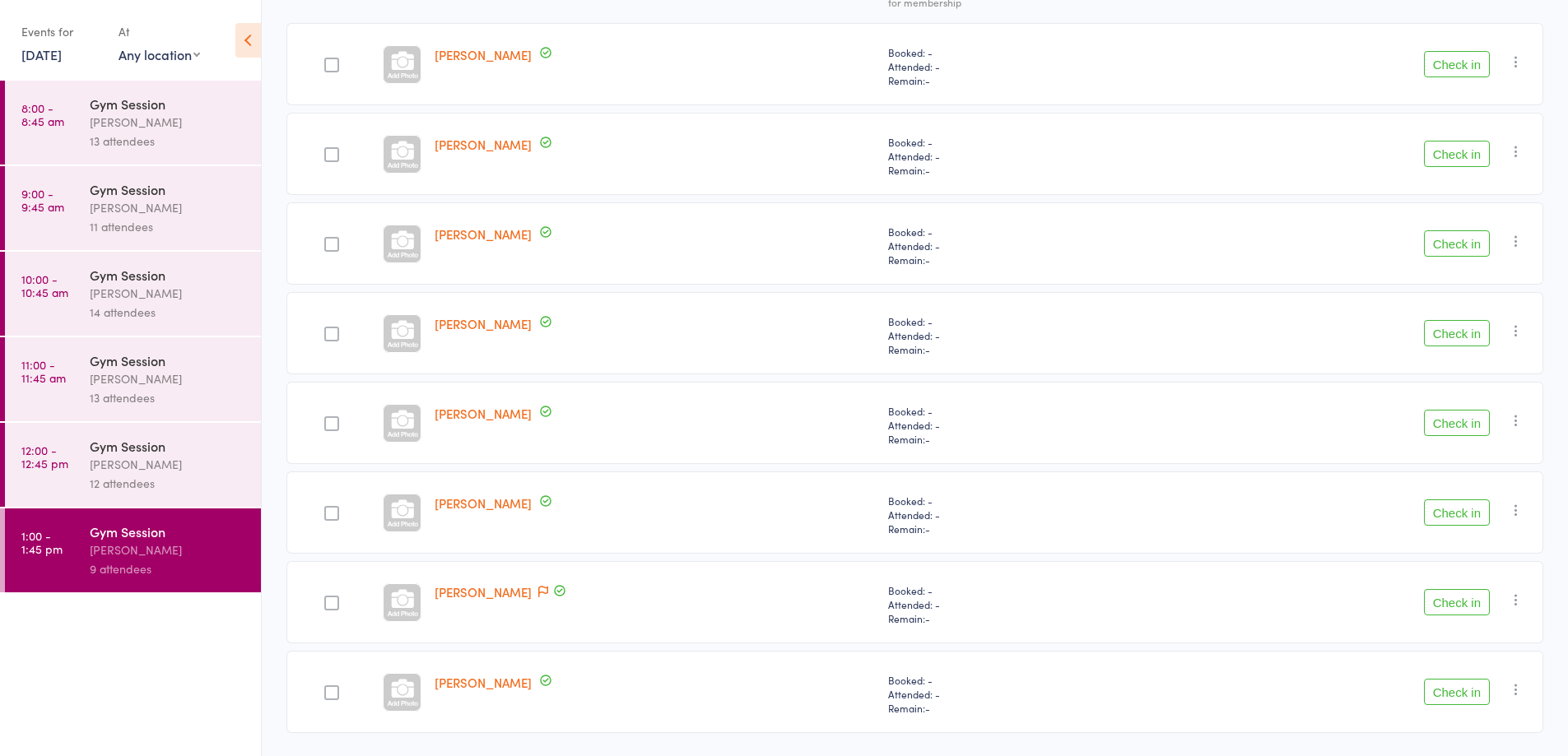
scroll to position [300, 0]
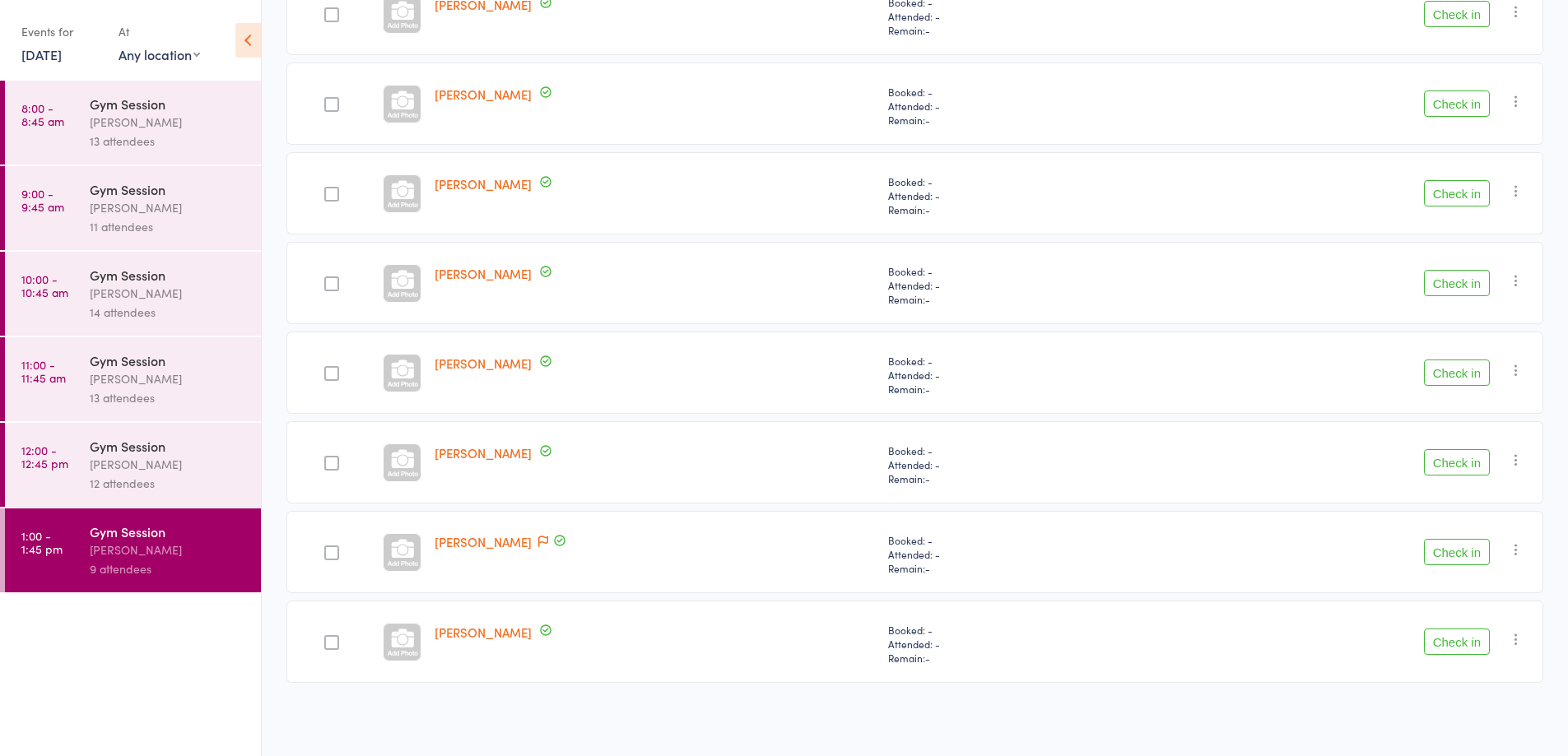
click at [1468, 649] on button "Check in" at bounding box center [1457, 641] width 66 height 26
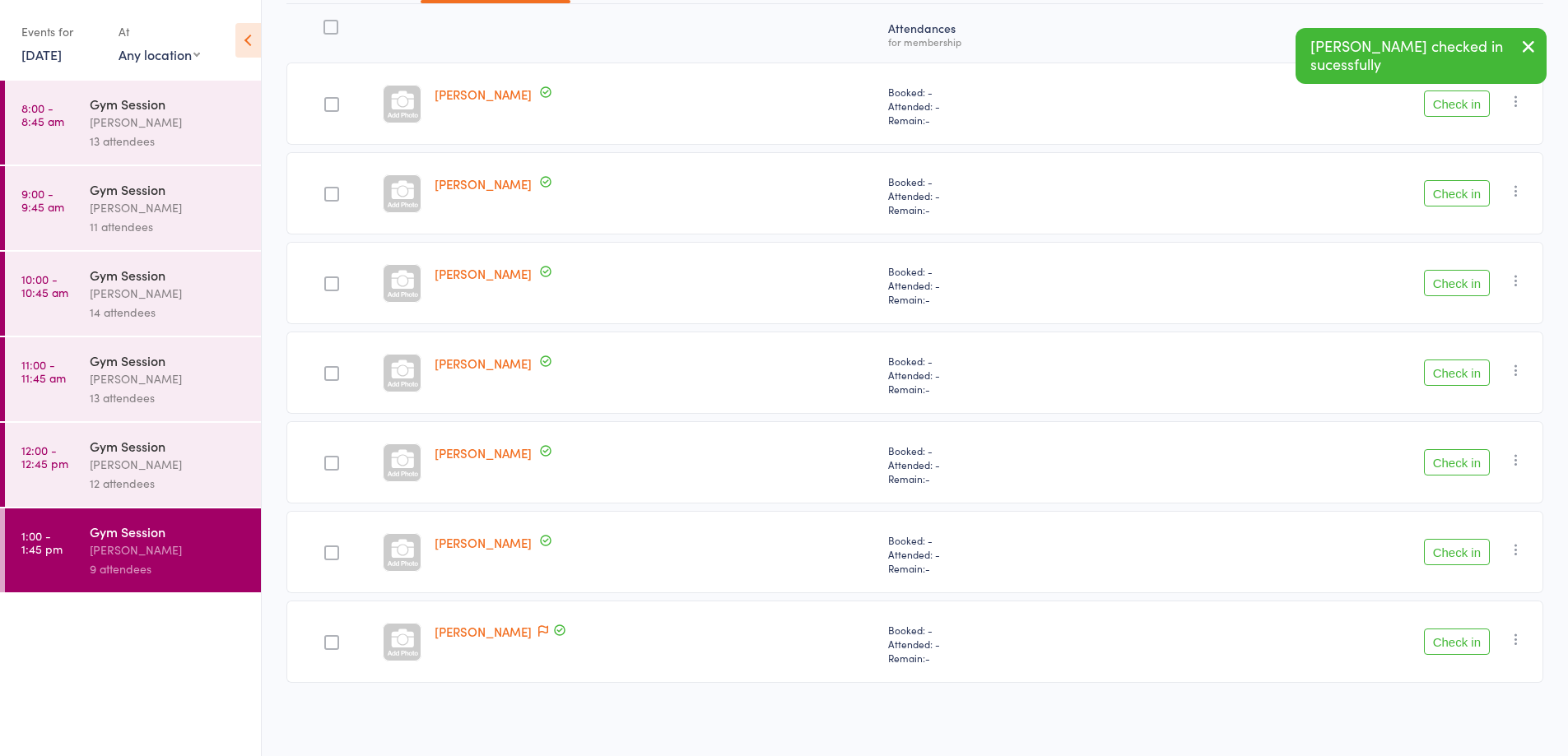
click at [1468, 644] on button "Check in" at bounding box center [1457, 641] width 66 height 26
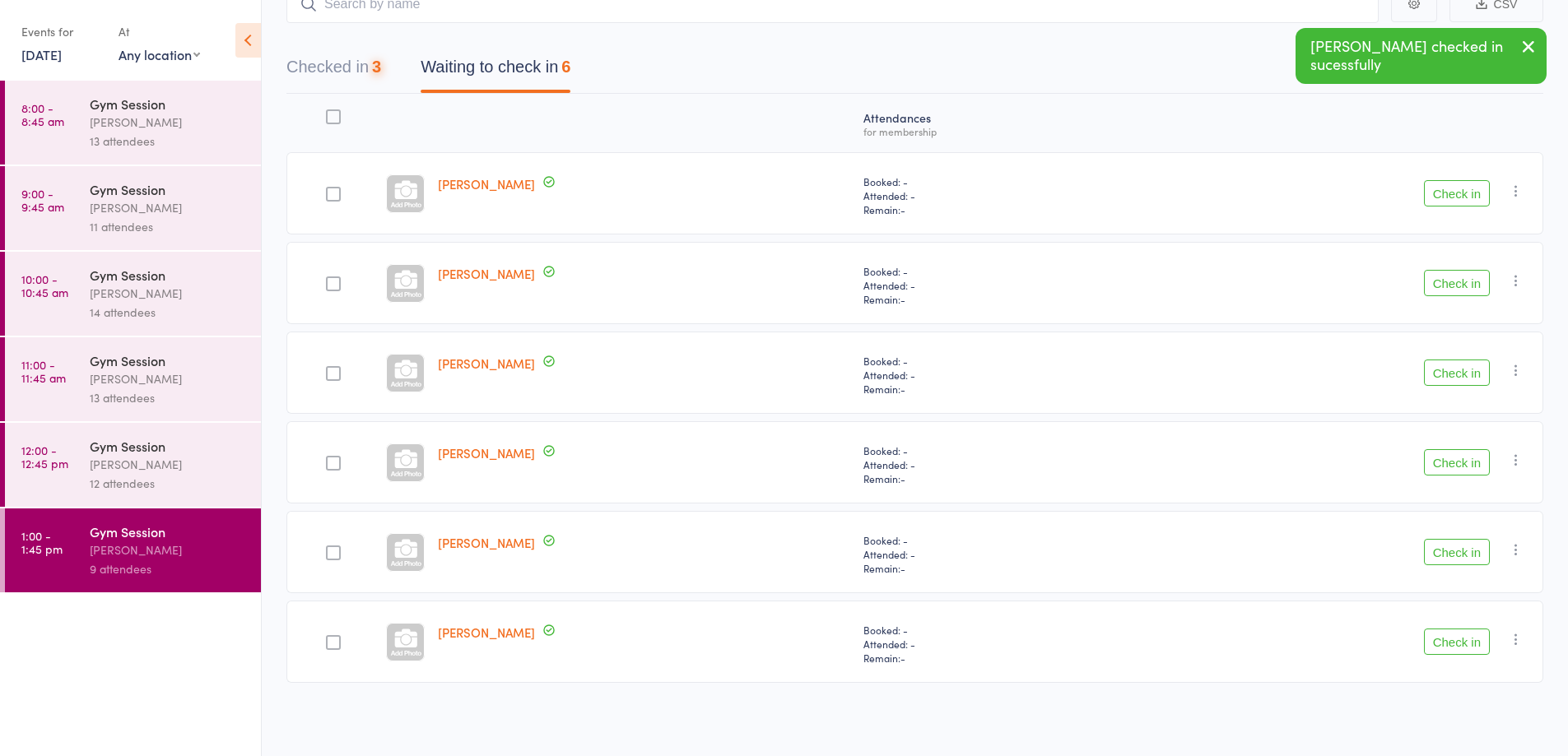
scroll to position [120, 0]
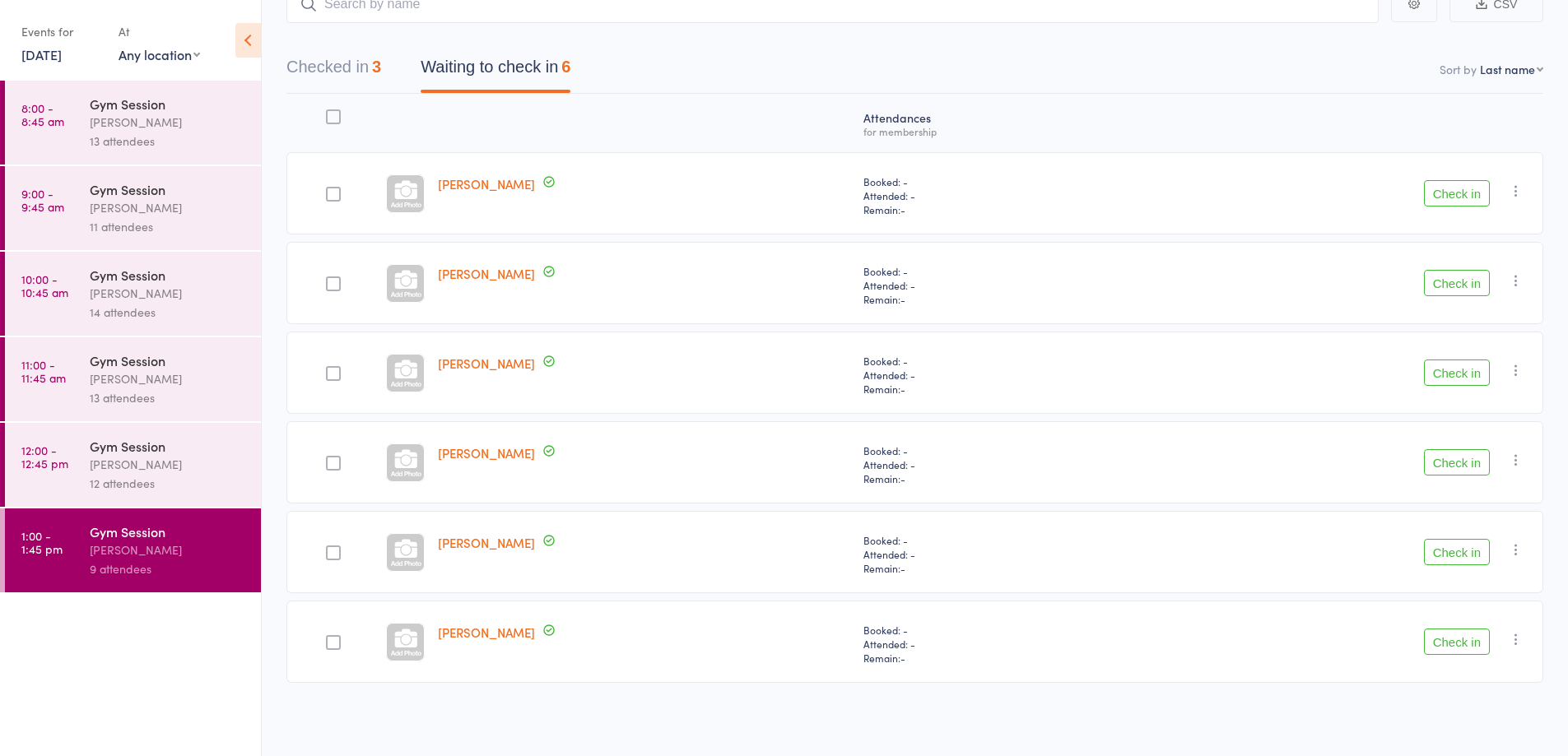
click at [1463, 380] on button "Check in" at bounding box center [1457, 373] width 66 height 26
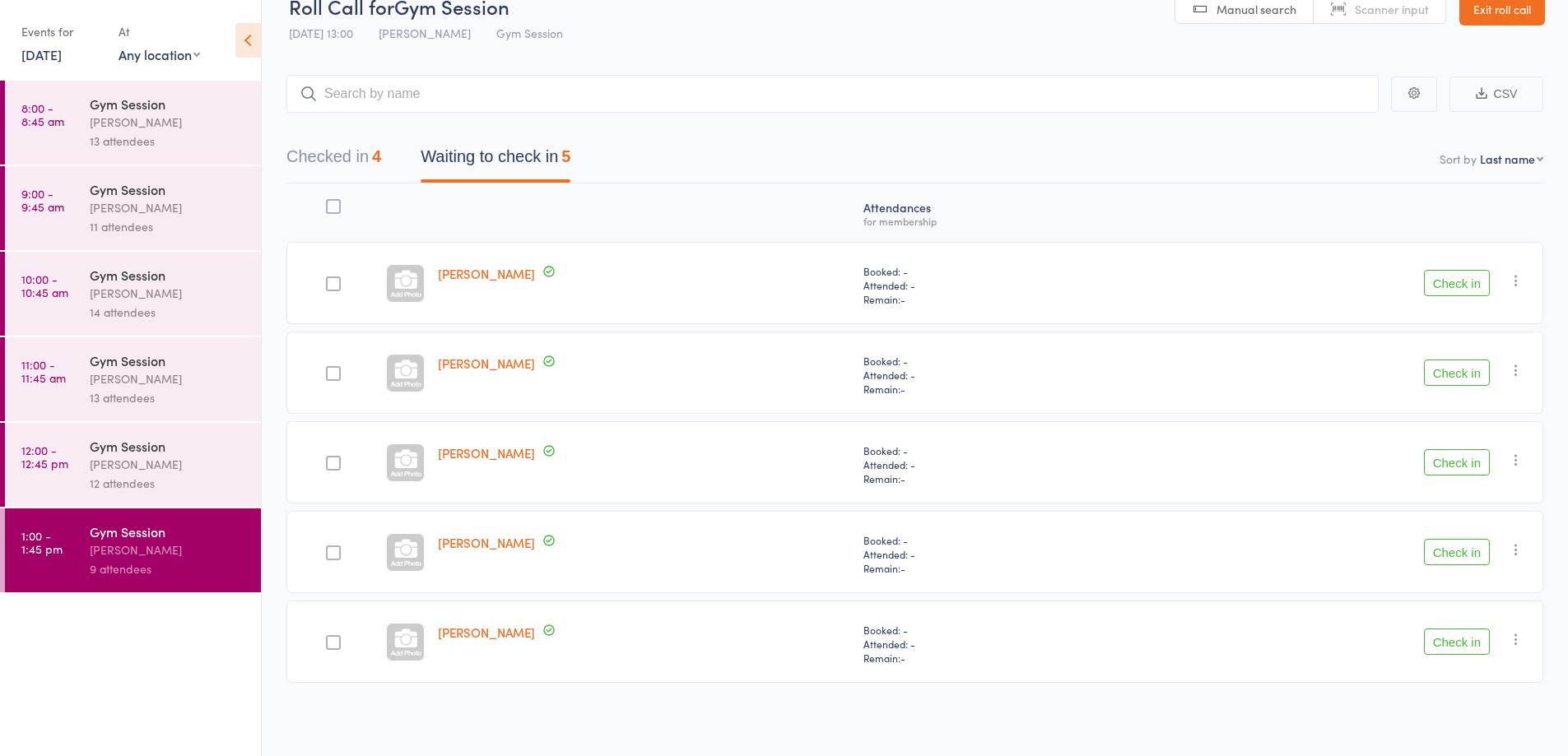
click at [185, 562] on div "9 attendees" at bounding box center [168, 570] width 157 height 19
click at [185, 454] on div "Gym Session" at bounding box center [168, 445] width 157 height 18
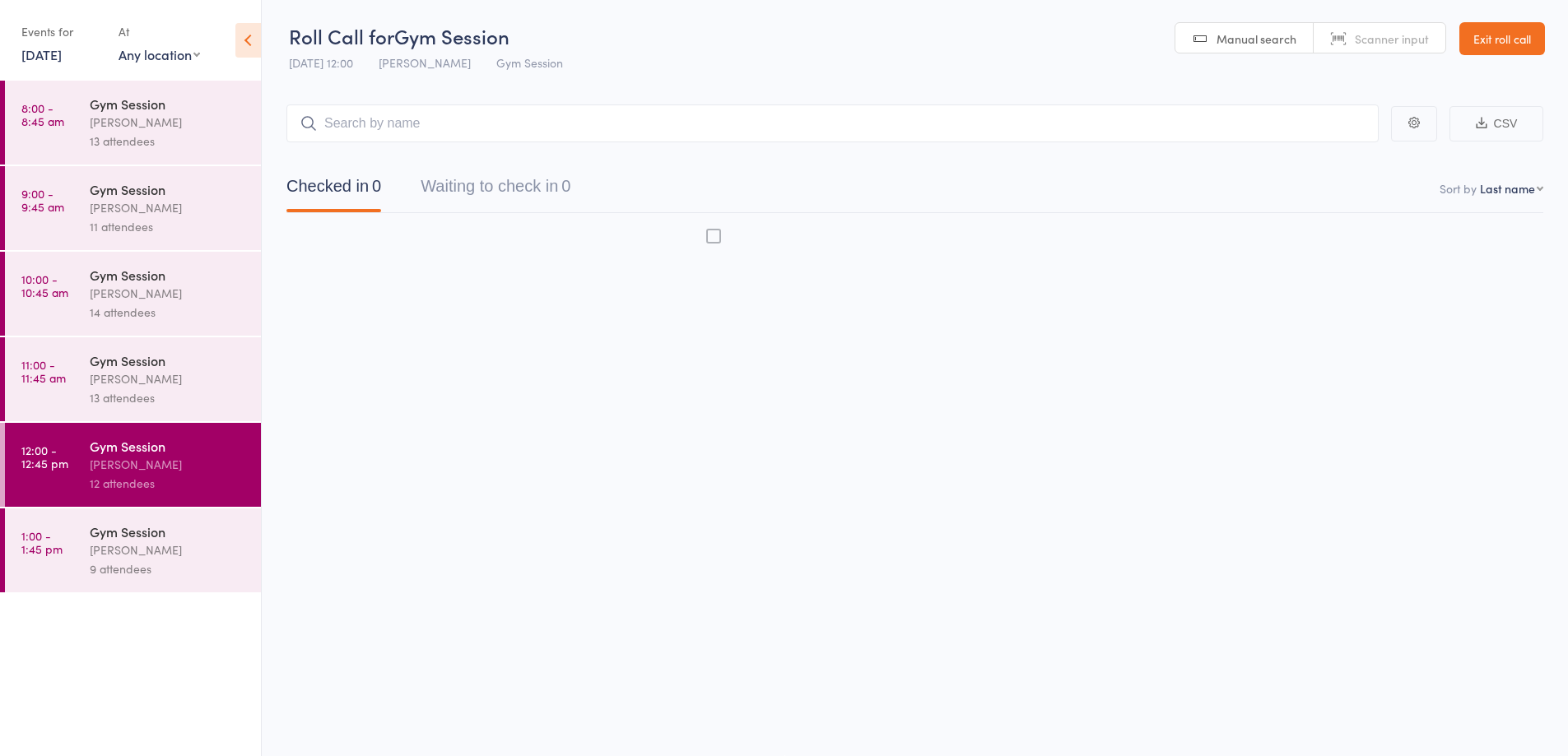
scroll to position [1, 0]
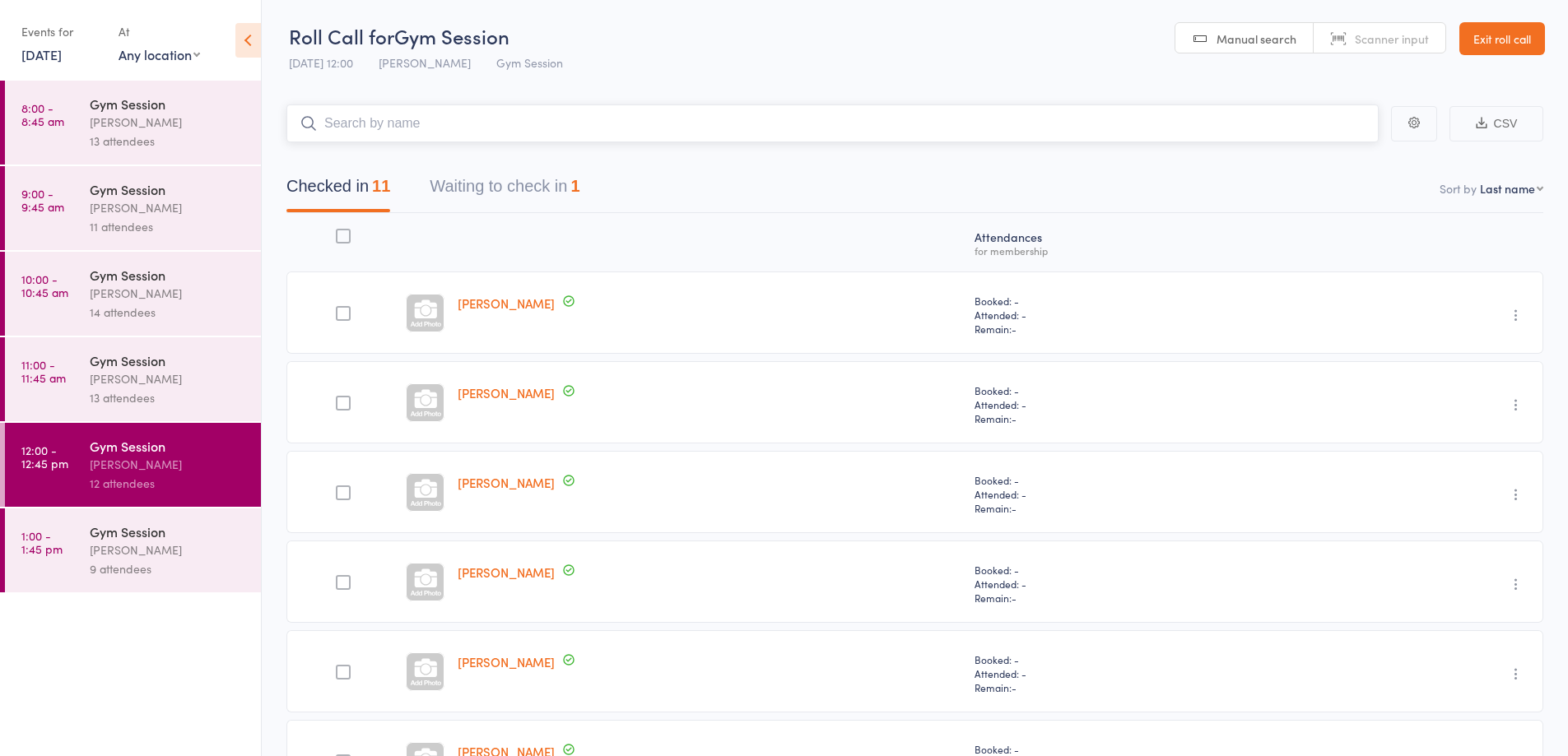
click at [532, 197] on button "Waiting to check in 1" at bounding box center [505, 190] width 150 height 44
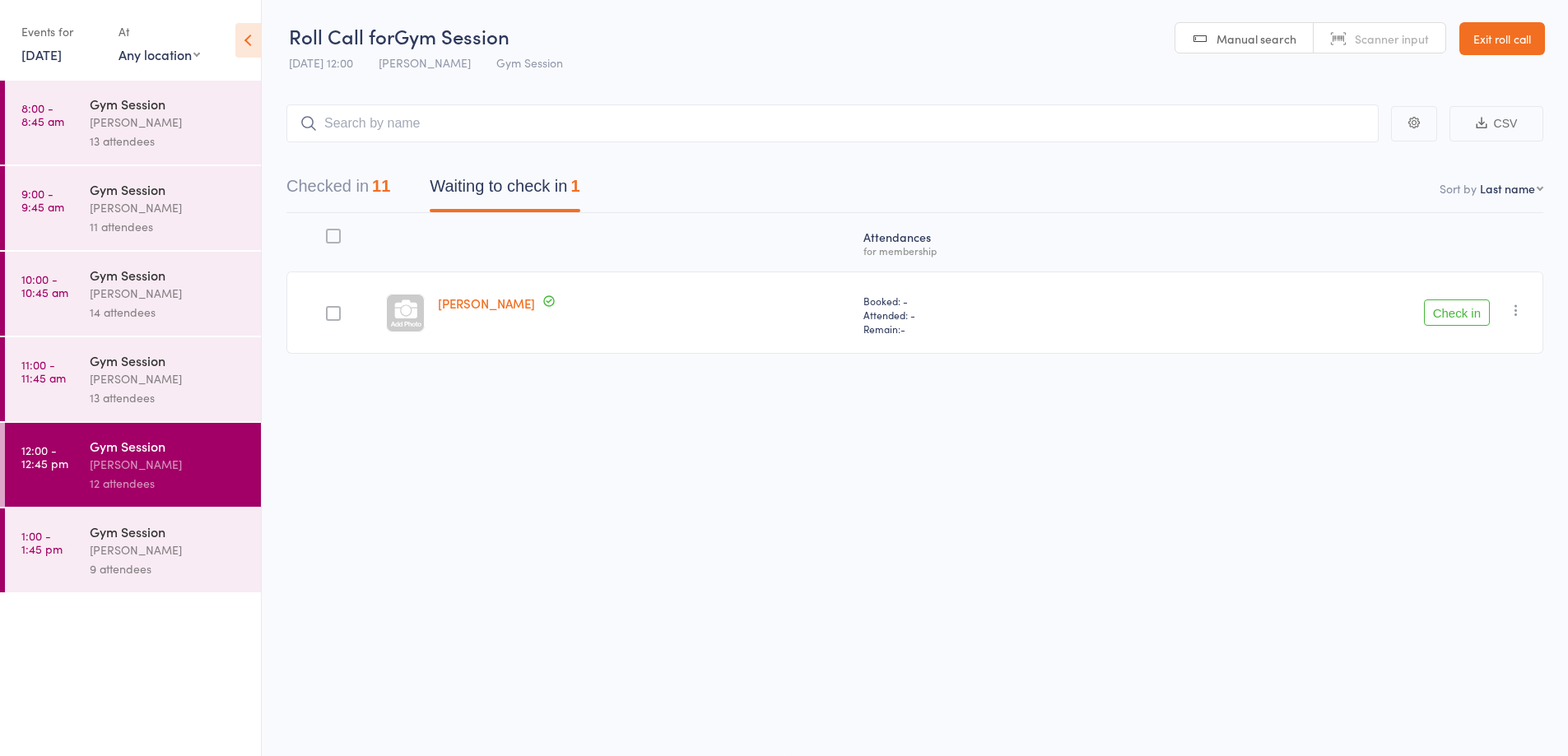
click at [1463, 324] on button "Check in" at bounding box center [1457, 312] width 66 height 26
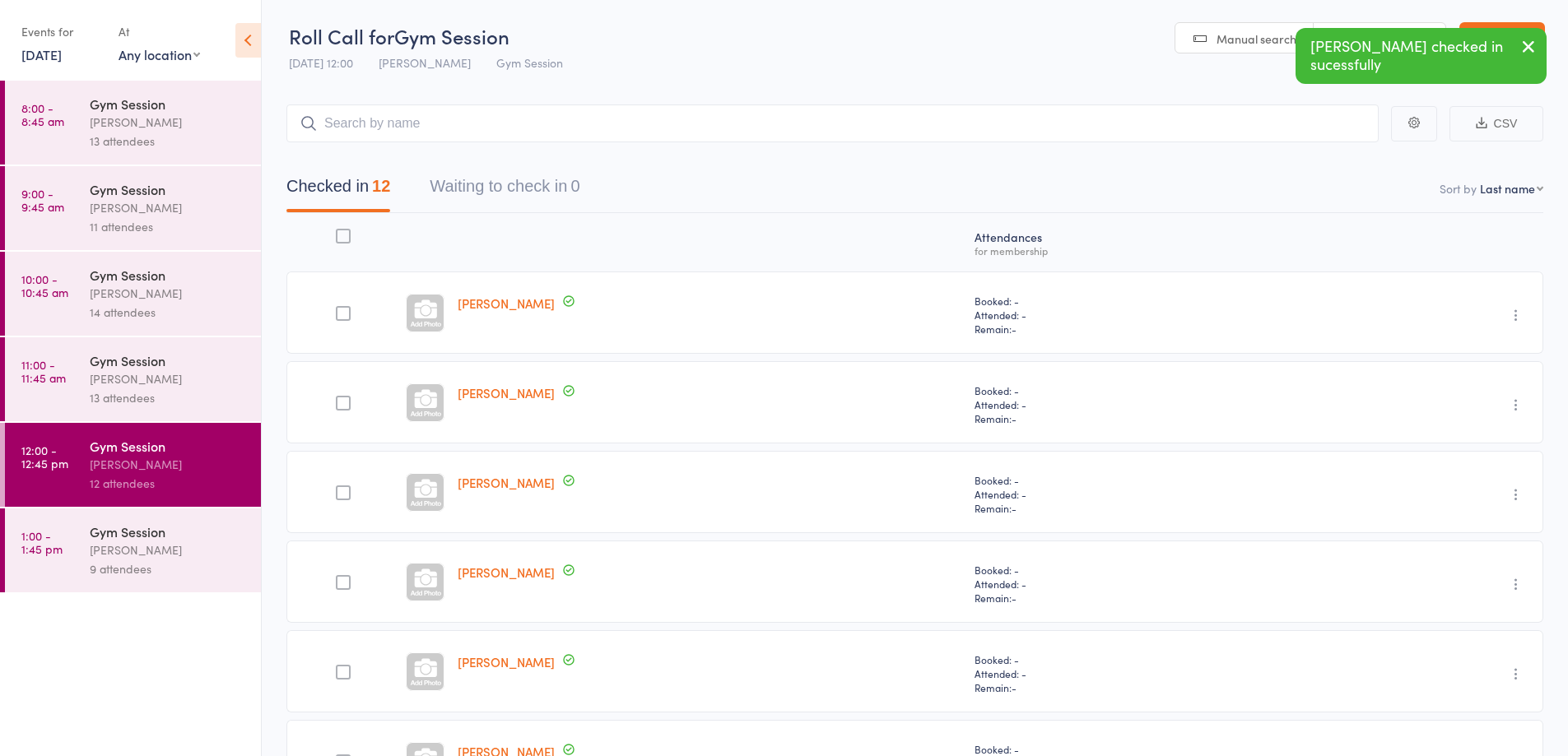
click at [233, 534] on div "Gym Session" at bounding box center [168, 531] width 157 height 18
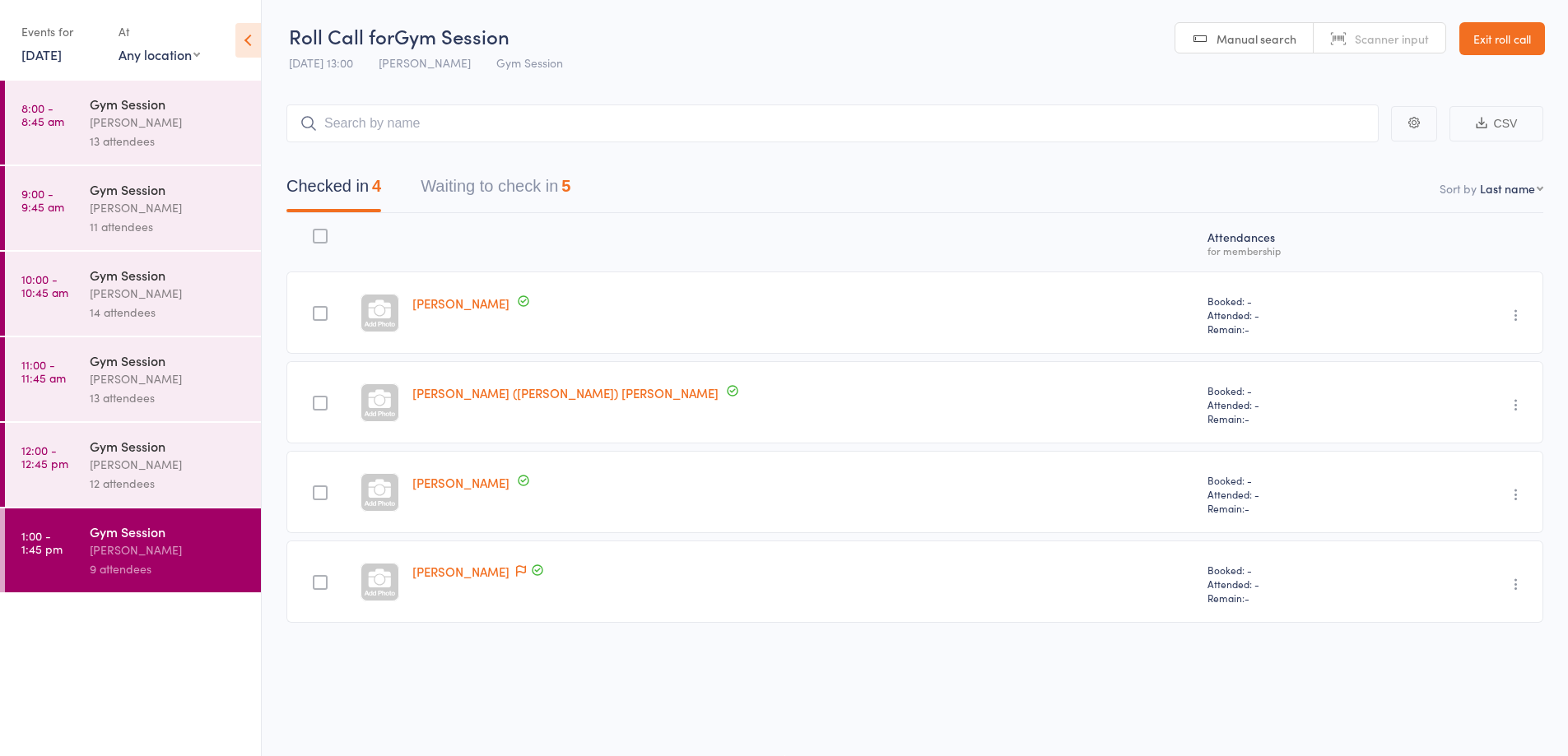
click at [550, 197] on button "Waiting to check in 5" at bounding box center [495, 190] width 150 height 44
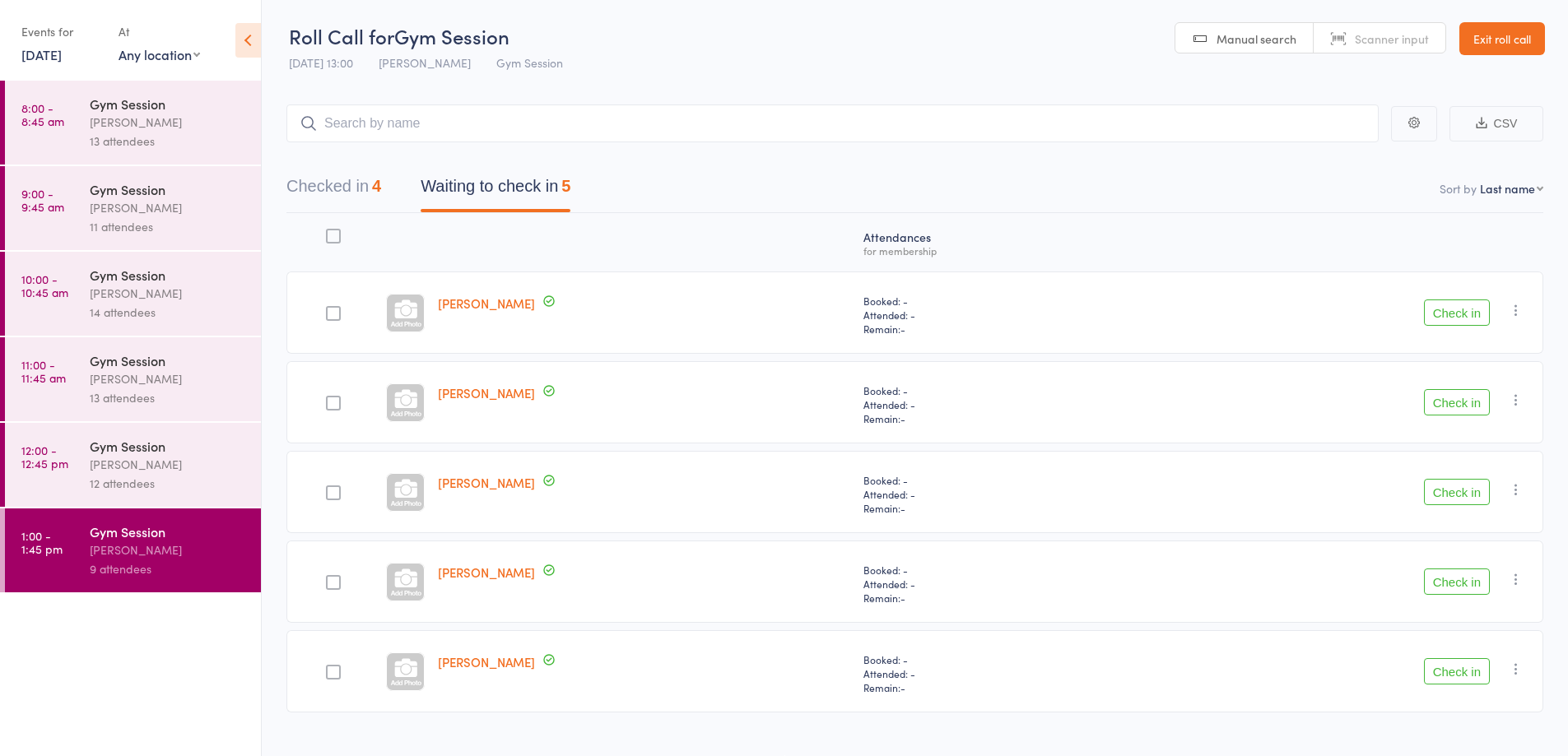
click at [1456, 497] on button "Check in" at bounding box center [1457, 491] width 66 height 26
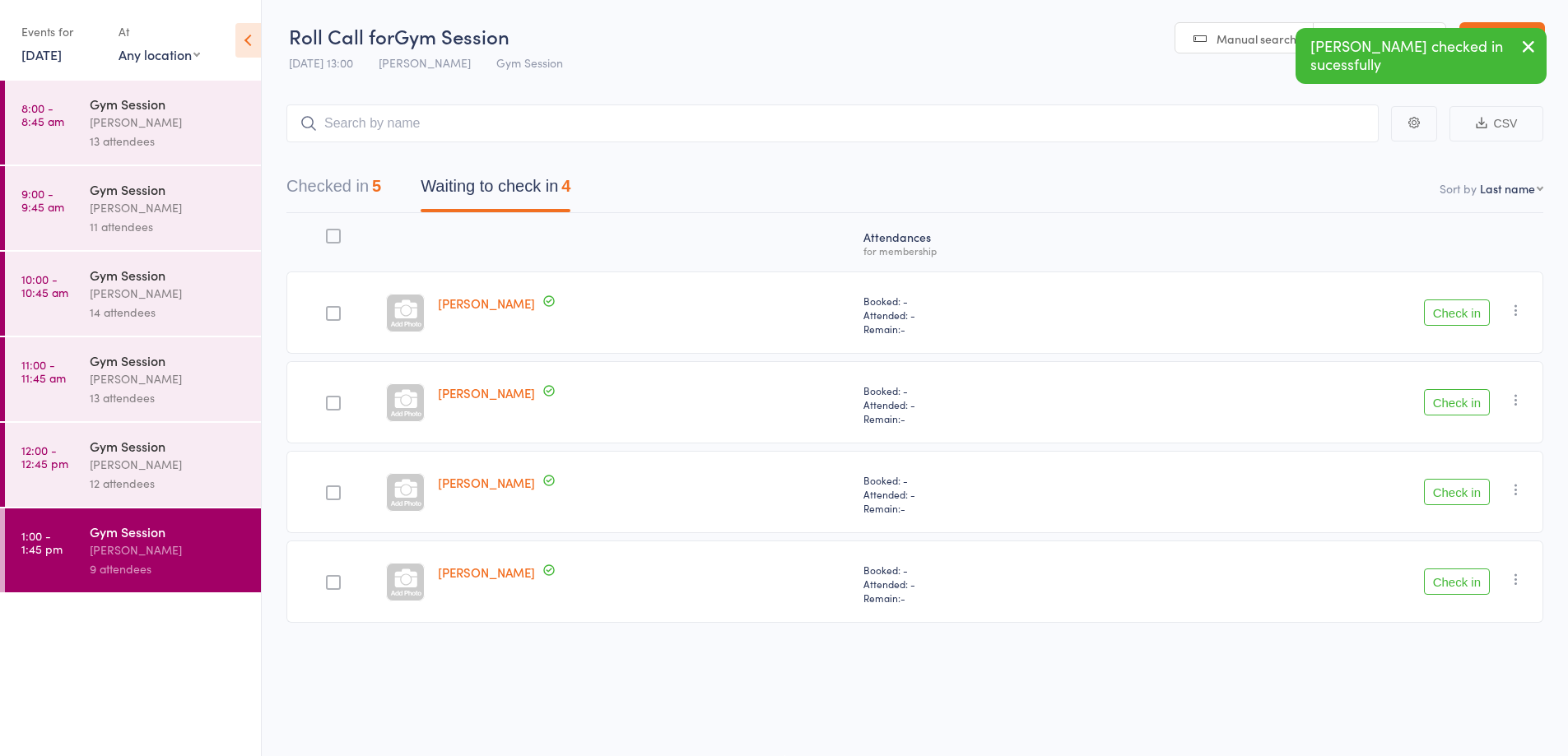
click at [1456, 494] on button "Check in" at bounding box center [1457, 491] width 66 height 26
